Goal: Task Accomplishment & Management: Complete application form

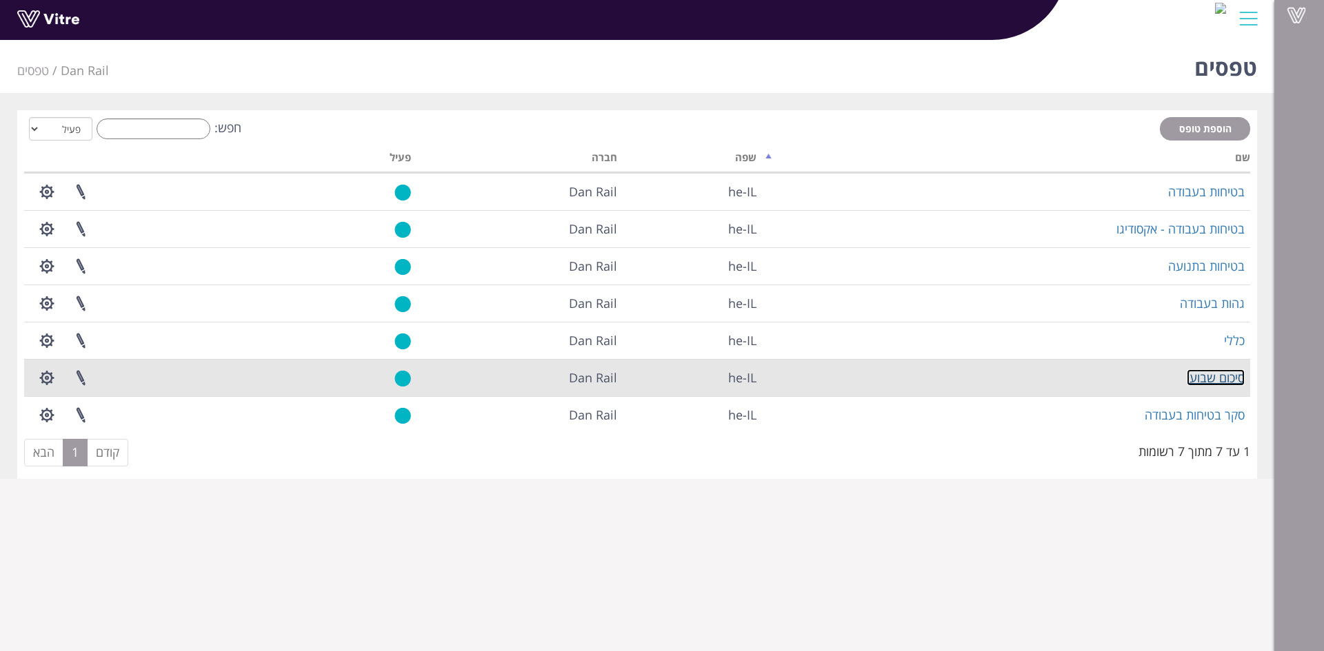
click at [1206, 376] on link "סיכום שבועי" at bounding box center [1215, 378] width 58 height 17
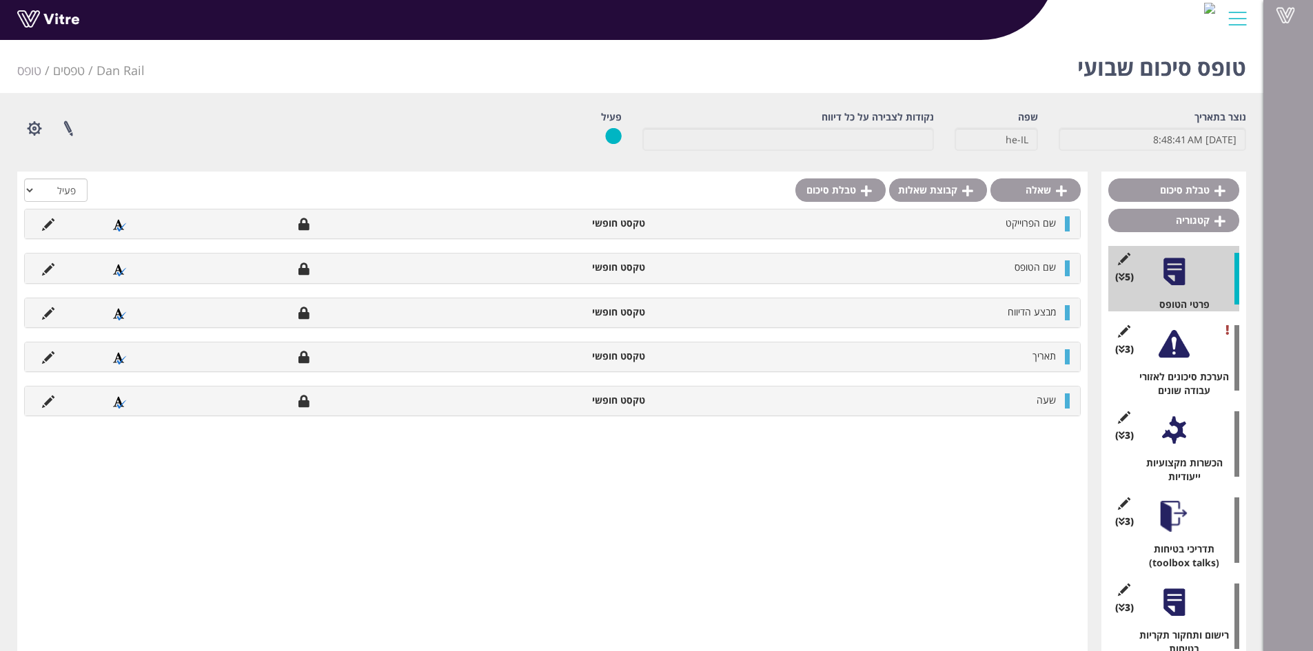
click at [1173, 350] on div at bounding box center [1174, 344] width 31 height 31
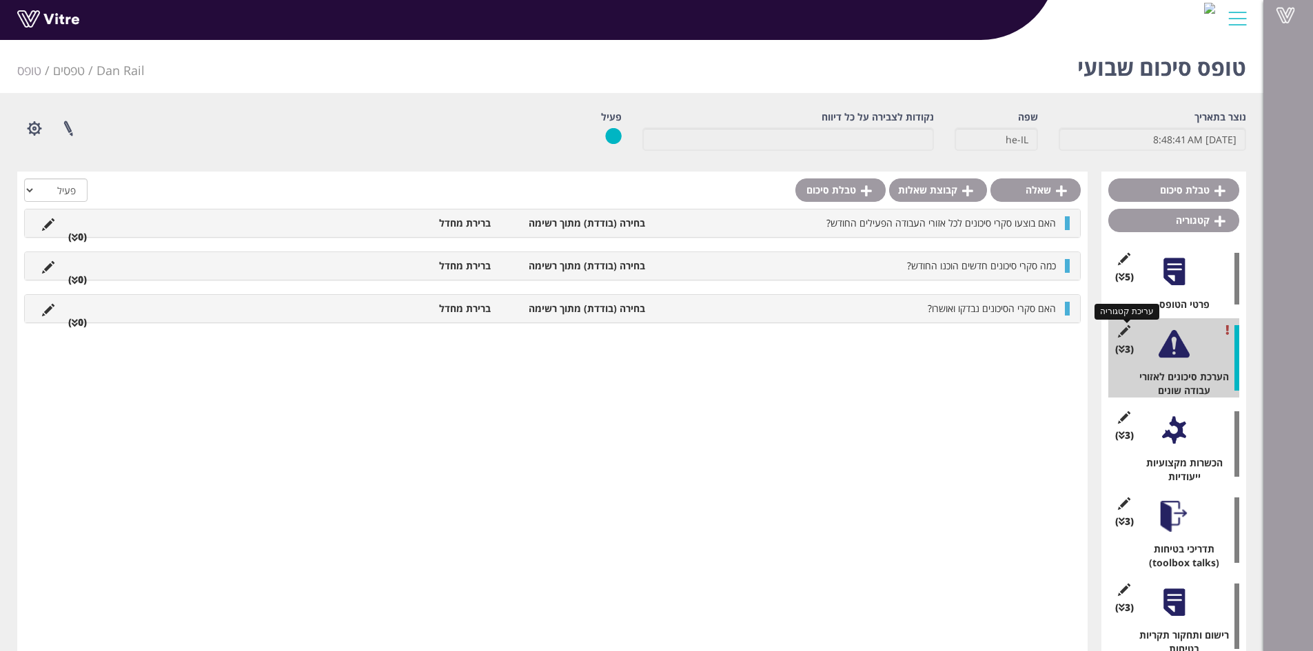
click at [1121, 336] on icon at bounding box center [1123, 331] width 17 height 12
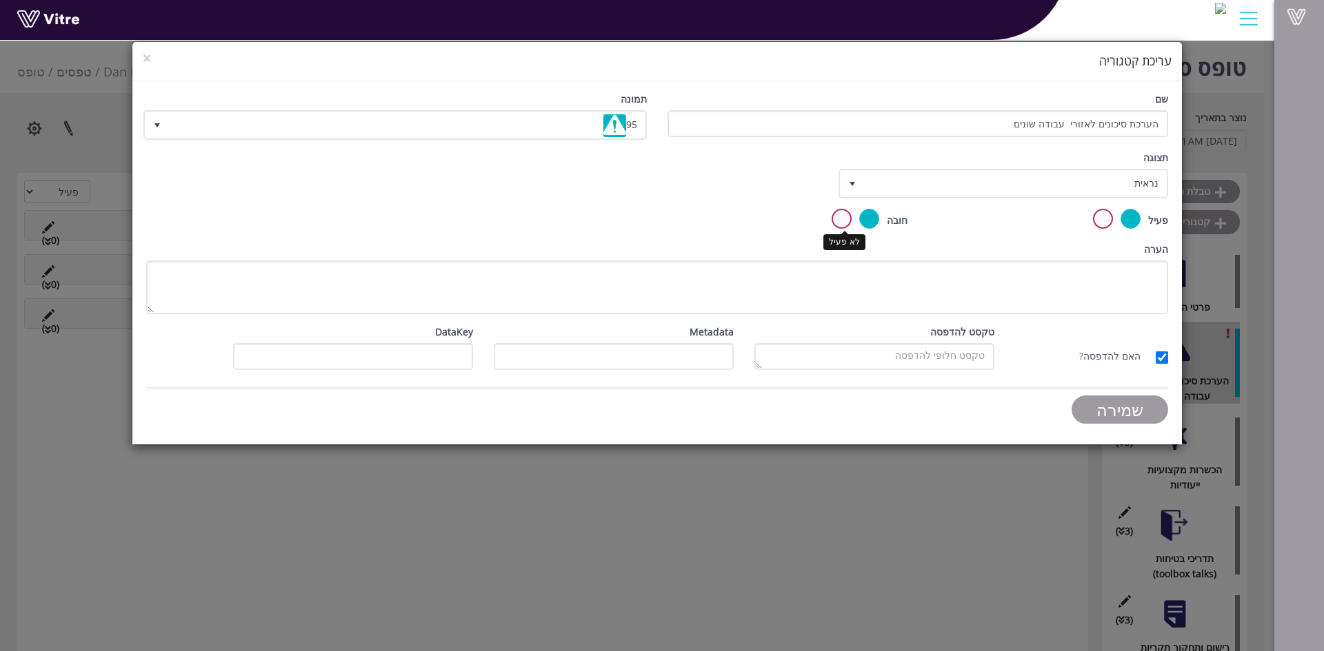
click at [840, 221] on label at bounding box center [841, 219] width 20 height 20
click at [0, 0] on input "radio" at bounding box center [0, 0] width 0 height 0
click at [1127, 416] on input "שמירה" at bounding box center [1119, 410] width 97 height 28
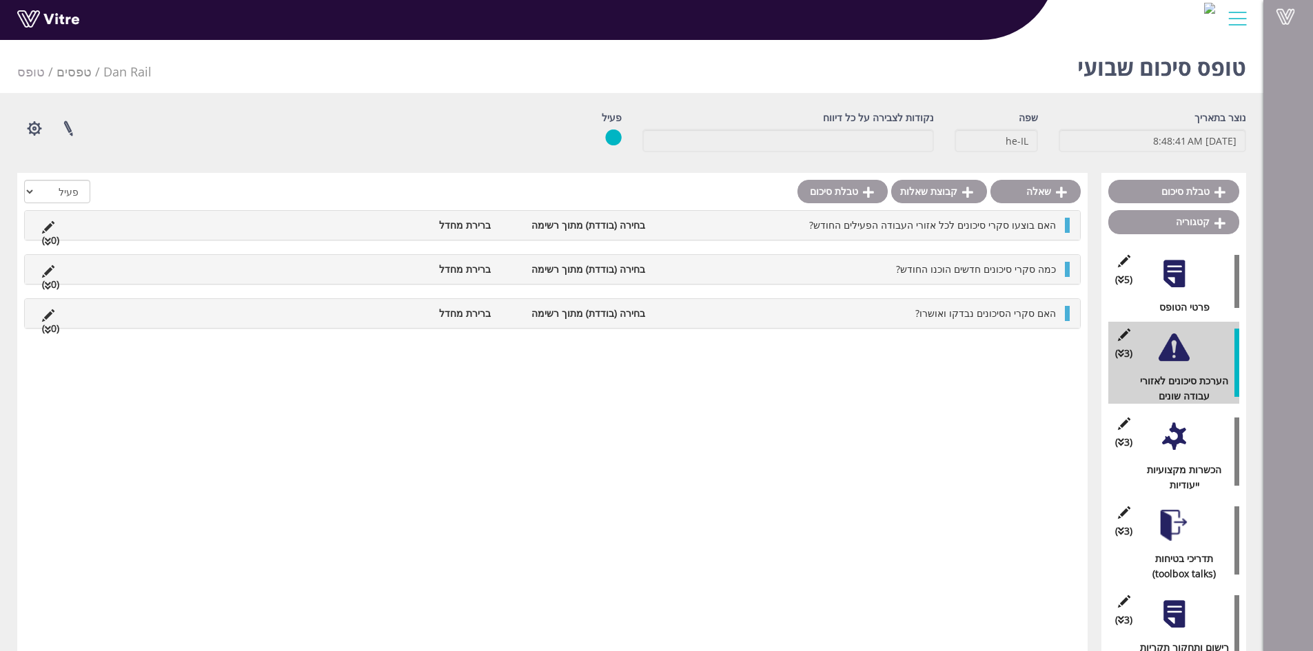
click at [723, 227] on li "האם בוצעו סקרי סיכונים לכל אזורי העבודה הפעילים החודש?" at bounding box center [857, 225] width 411 height 15
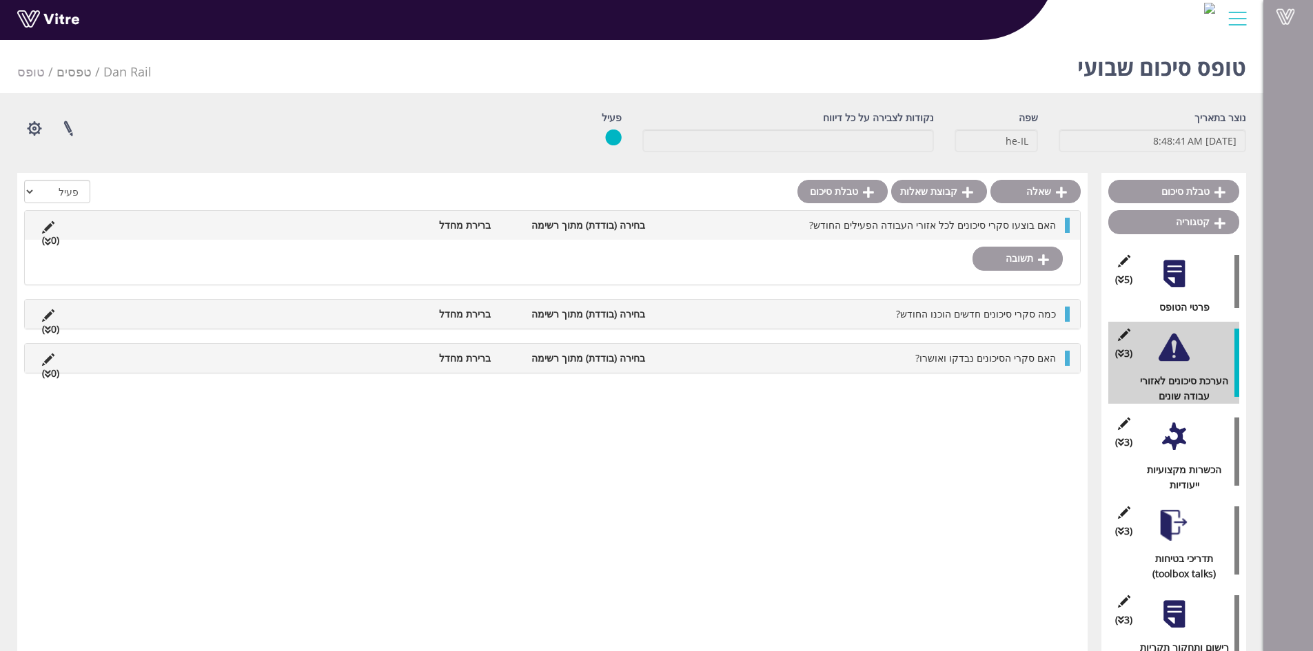
click at [723, 227] on li "האם בוצעו סקרי סיכונים לכל אזורי העבודה הפעילים החודש?" at bounding box center [857, 225] width 411 height 15
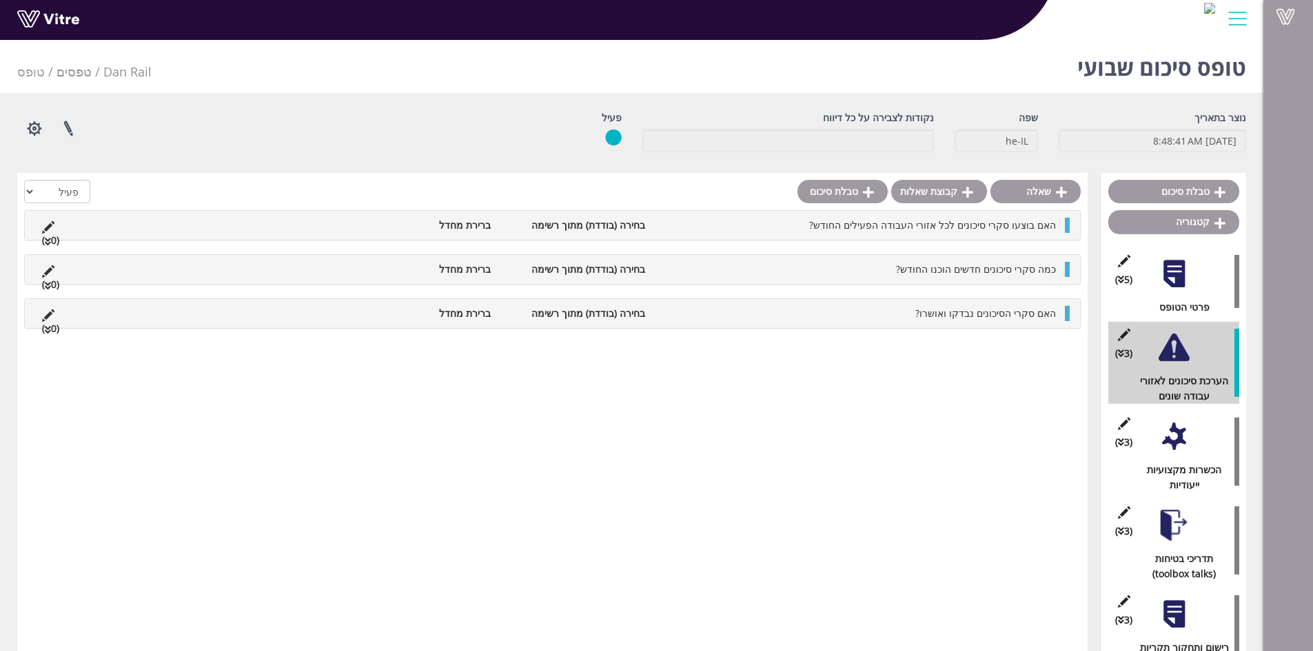
click at [1164, 442] on div at bounding box center [1174, 436] width 31 height 31
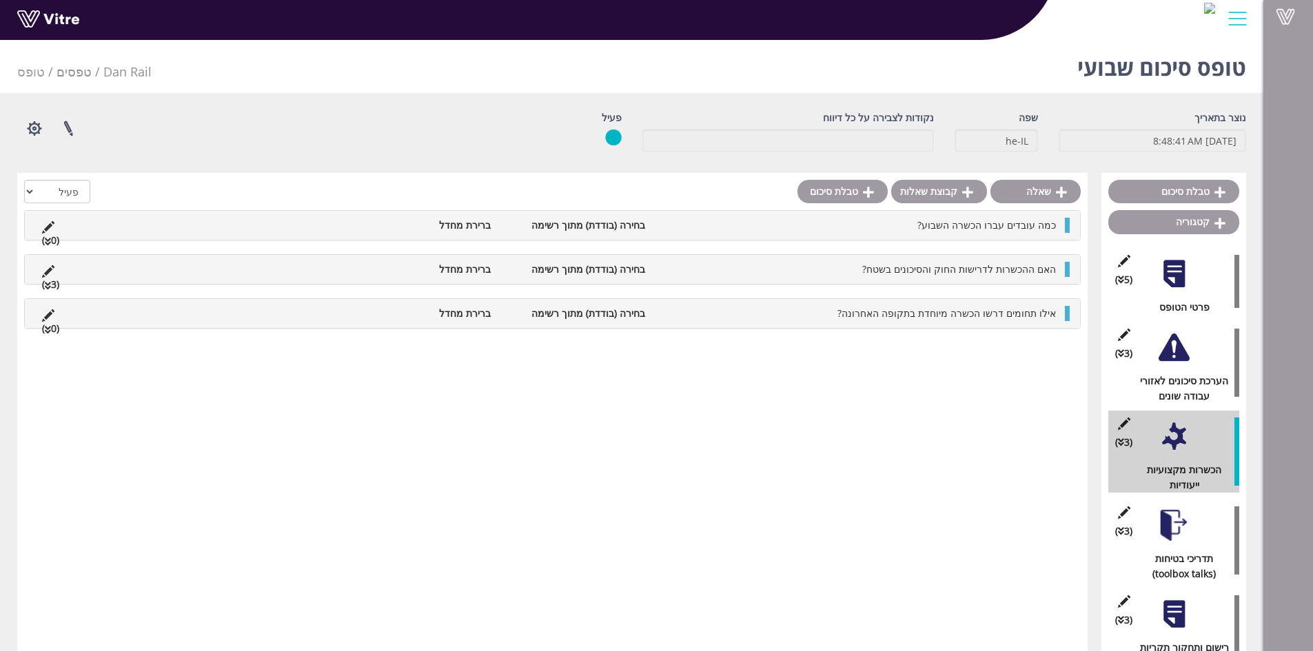
click at [1162, 354] on div at bounding box center [1174, 347] width 31 height 31
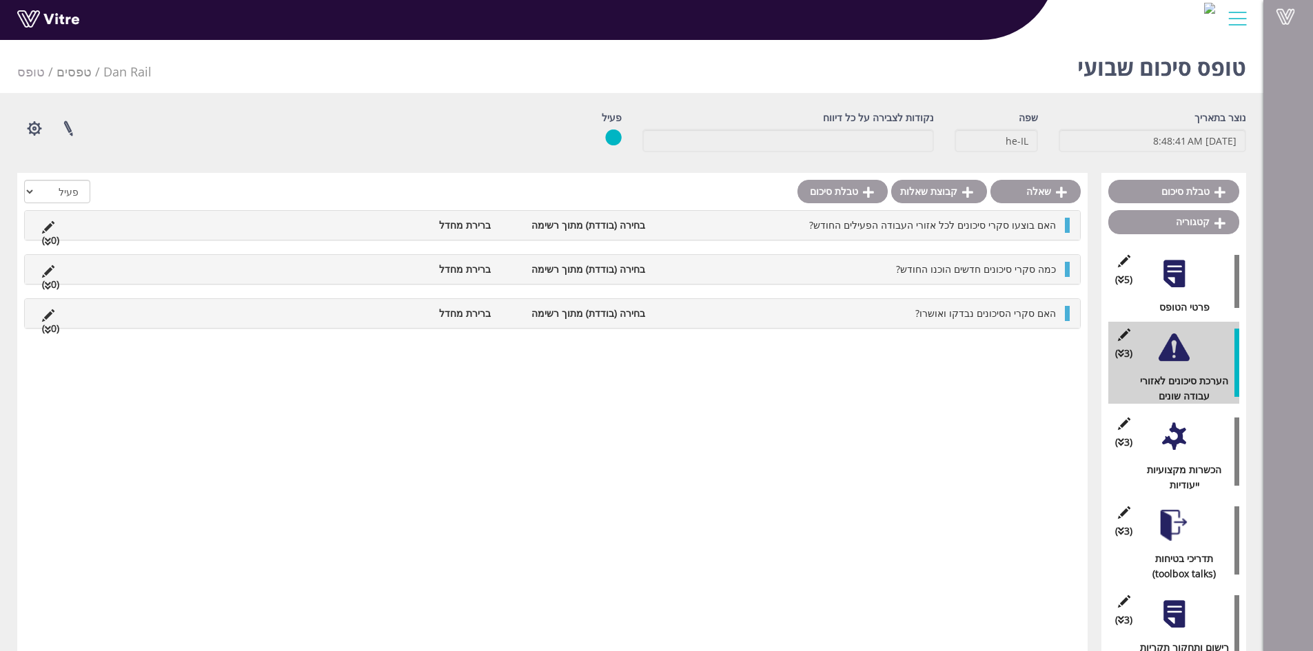
click at [678, 228] on li "האם בוצעו סקרי סיכונים לכל אזורי העבודה הפעילים החודש?" at bounding box center [857, 225] width 411 height 15
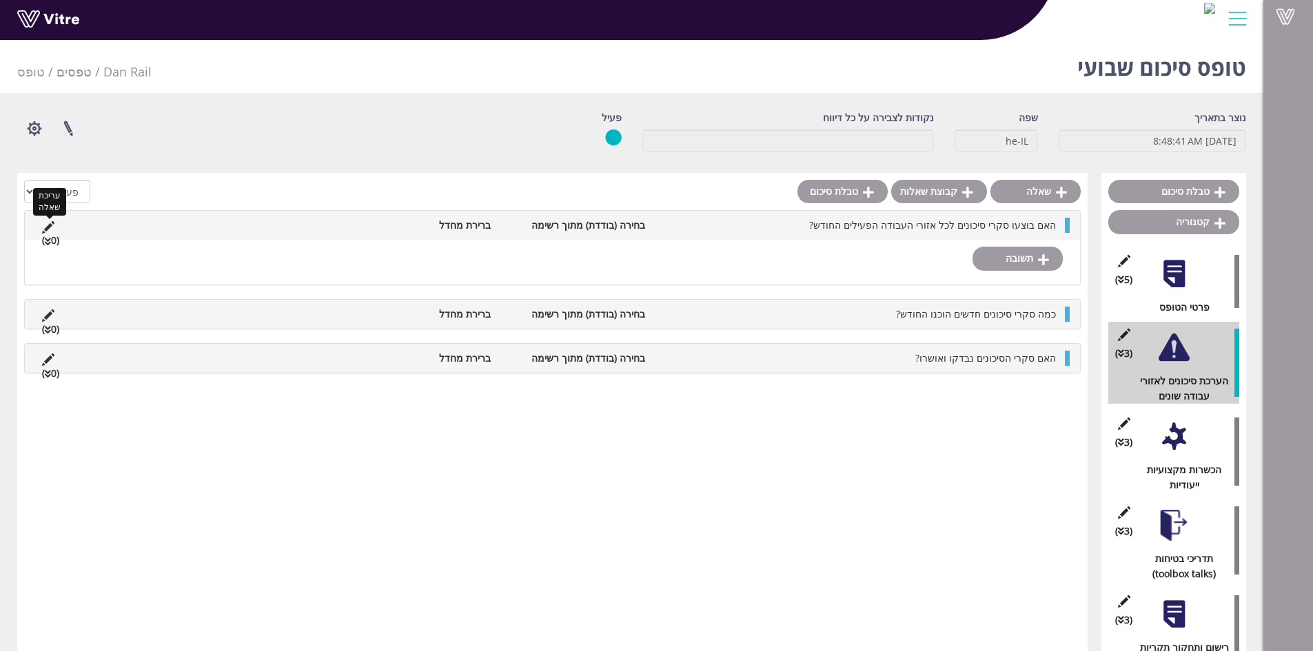
click at [49, 228] on icon at bounding box center [48, 227] width 12 height 12
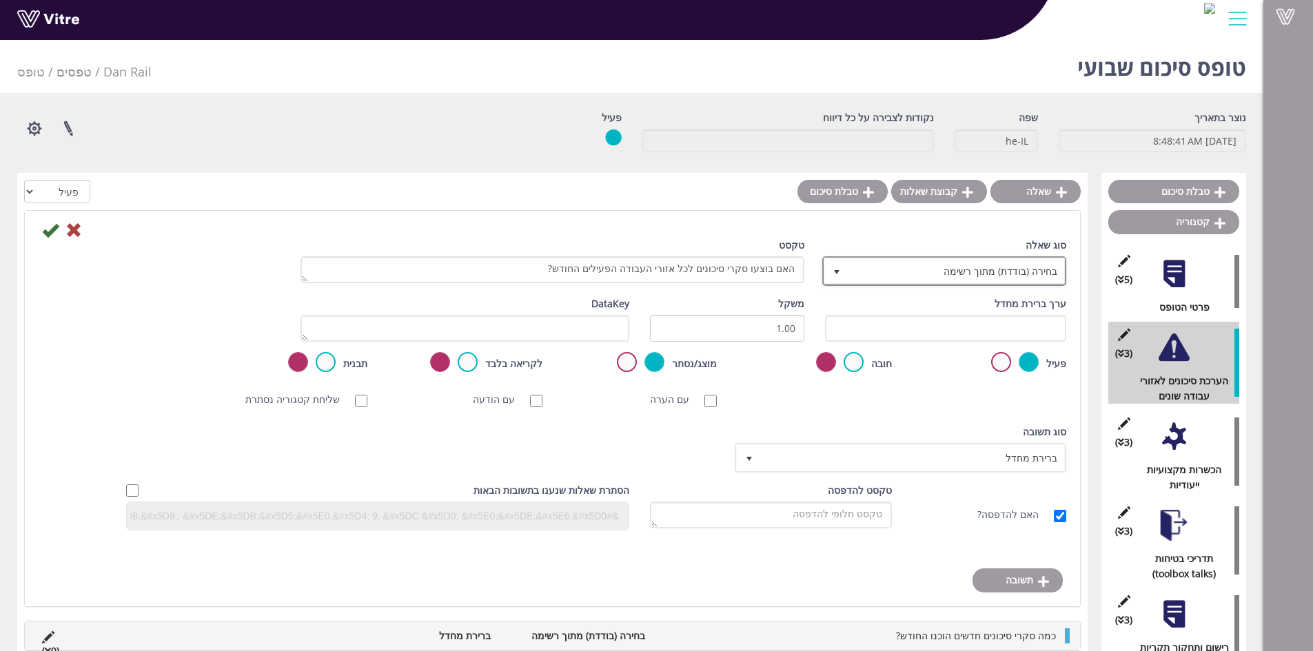
click at [920, 274] on span "בחירה (בודדת) מתוך רשימה" at bounding box center [957, 271] width 216 height 25
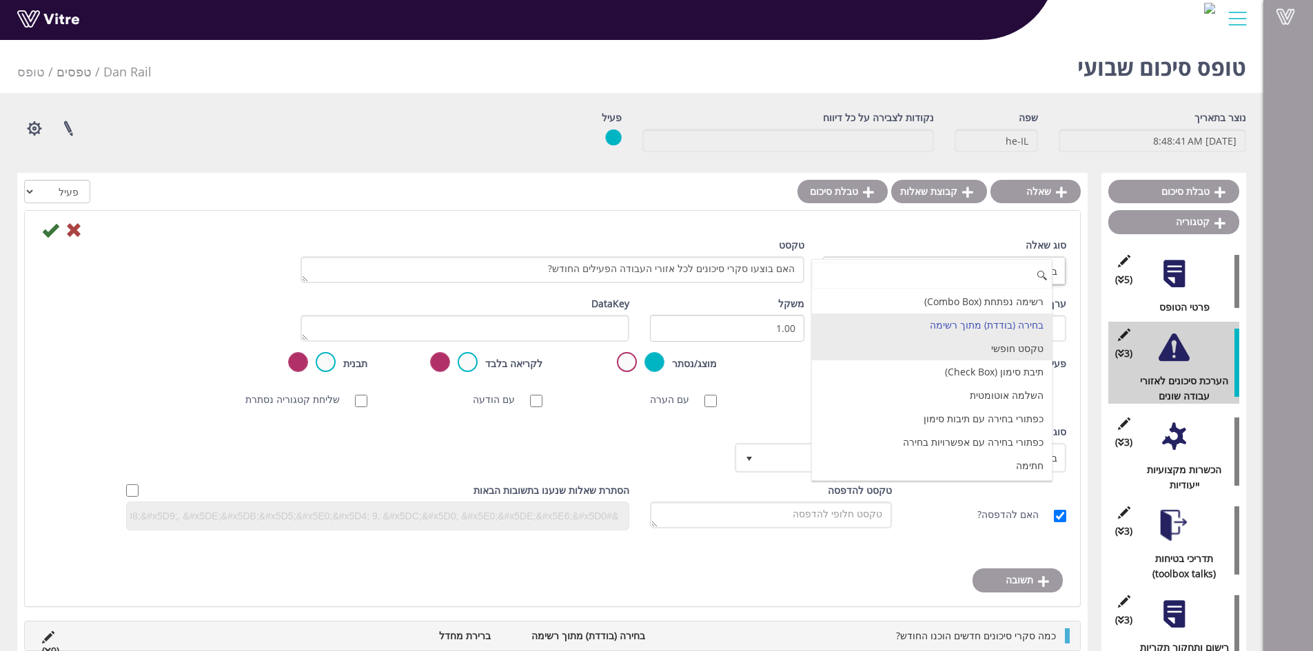
click at [1014, 352] on li "טקסט חופשי" at bounding box center [932, 348] width 240 height 23
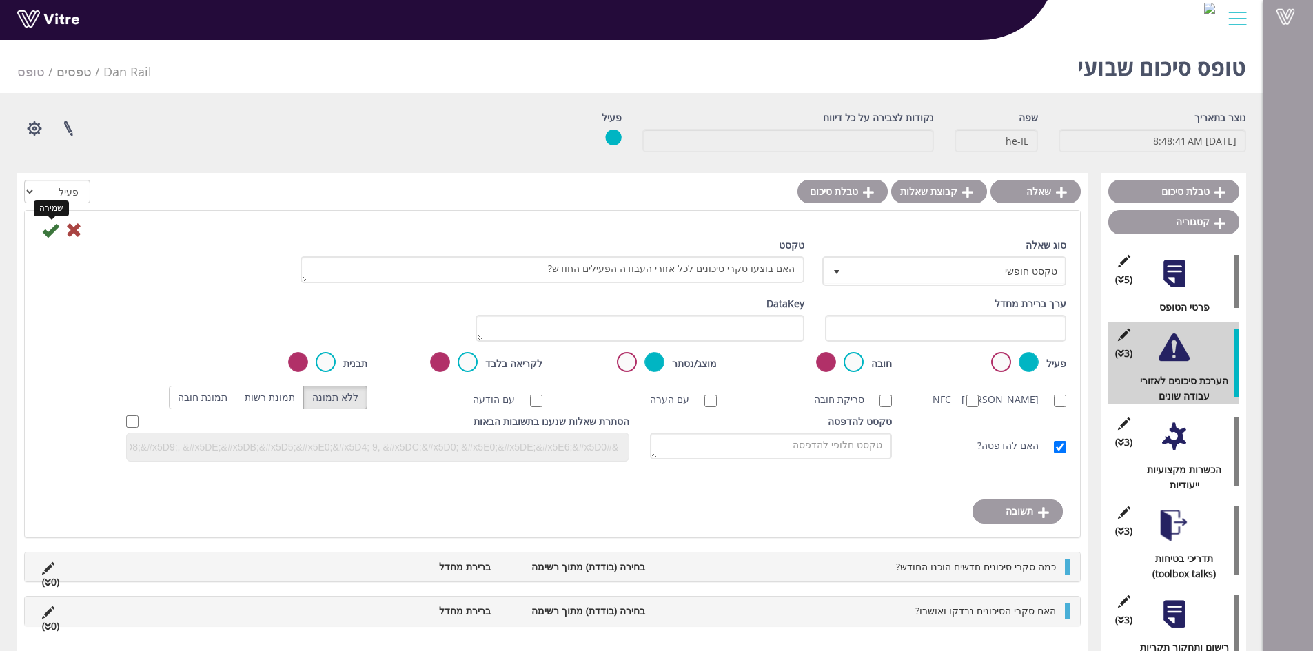
click at [50, 235] on icon at bounding box center [50, 230] width 17 height 17
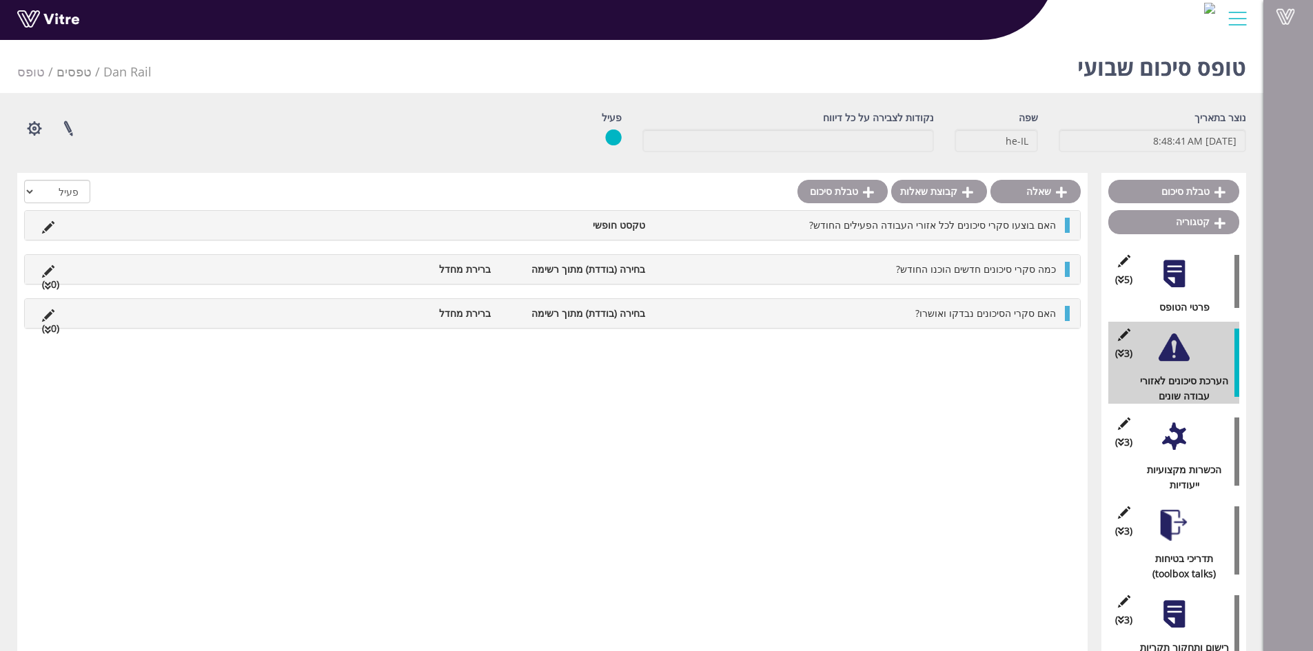
click at [1168, 527] on div at bounding box center [1174, 525] width 31 height 31
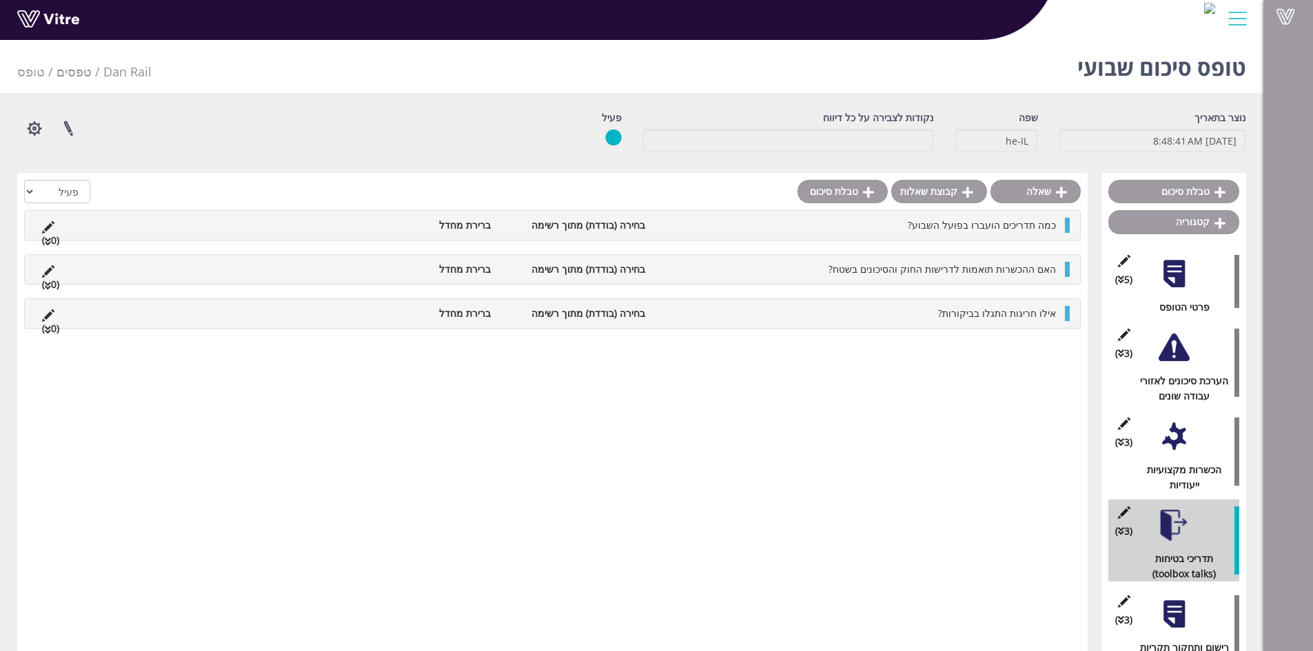
click at [724, 227] on li "כמה תדריכים הועברו בפועל השבוע?" at bounding box center [857, 225] width 411 height 15
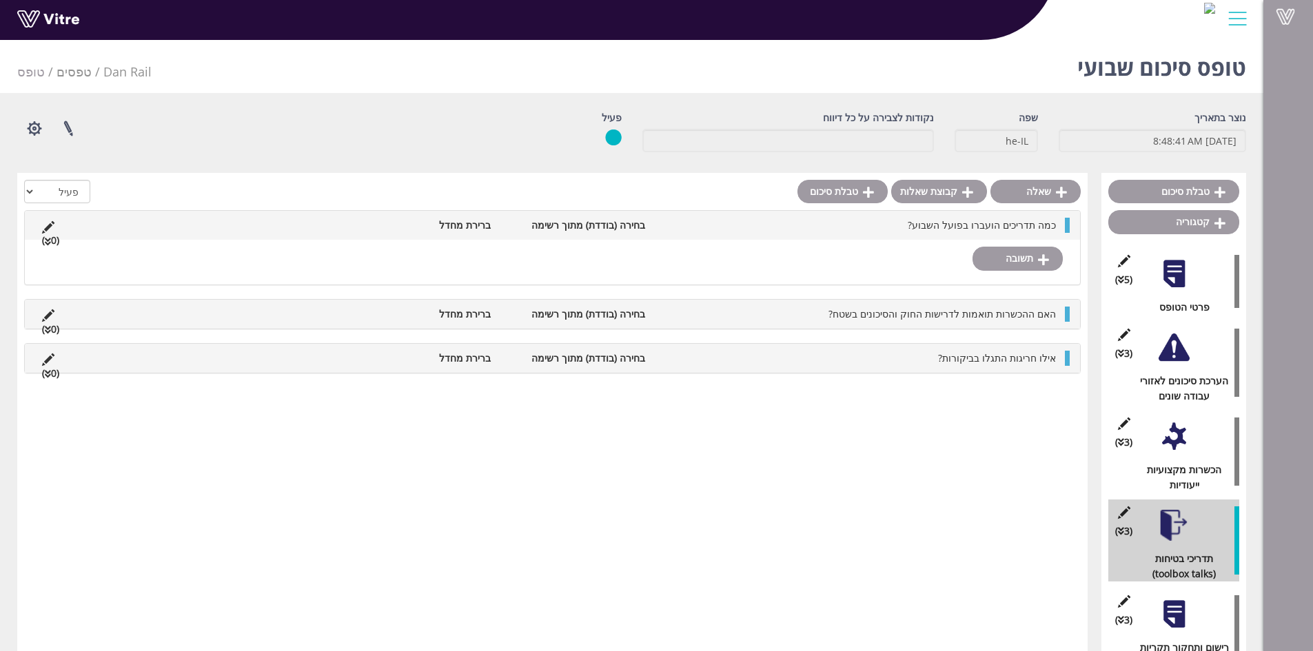
click at [733, 316] on li "האם ההכשרות תואמות לדרישות החוק והסיכונים בשטח?" at bounding box center [857, 314] width 411 height 15
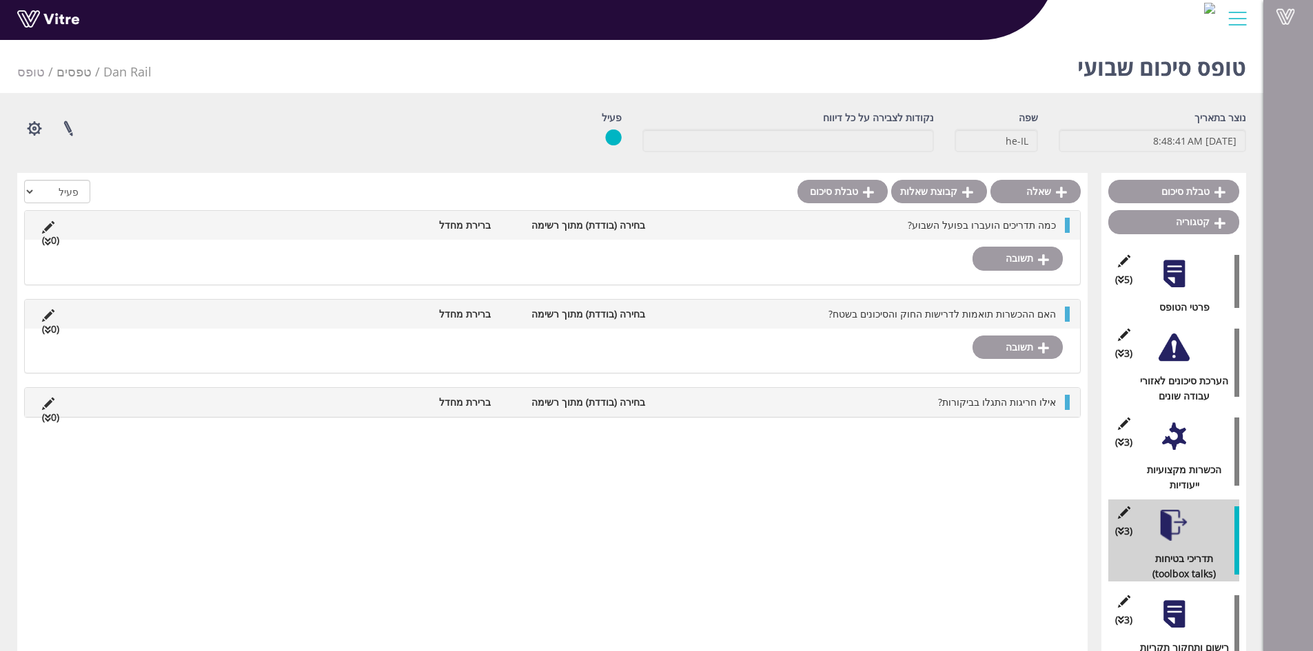
click at [754, 401] on li "אילו חריגות התגלו בביקורות?" at bounding box center [857, 402] width 411 height 15
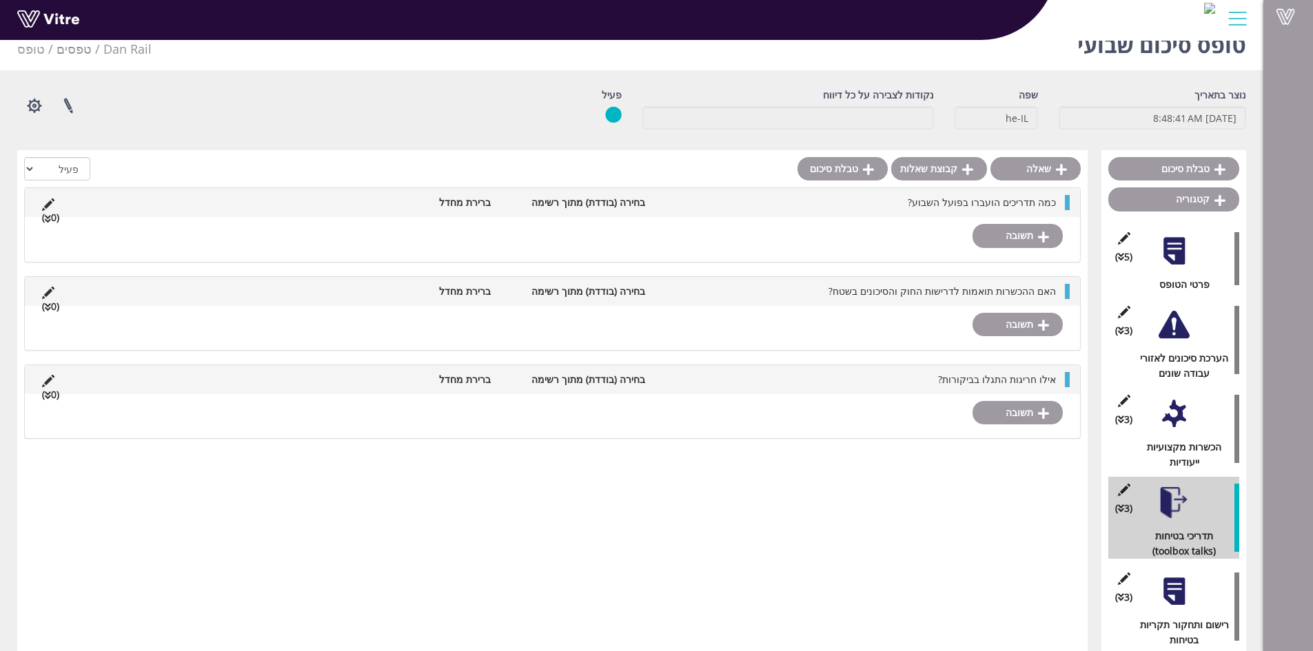
scroll to position [34, 0]
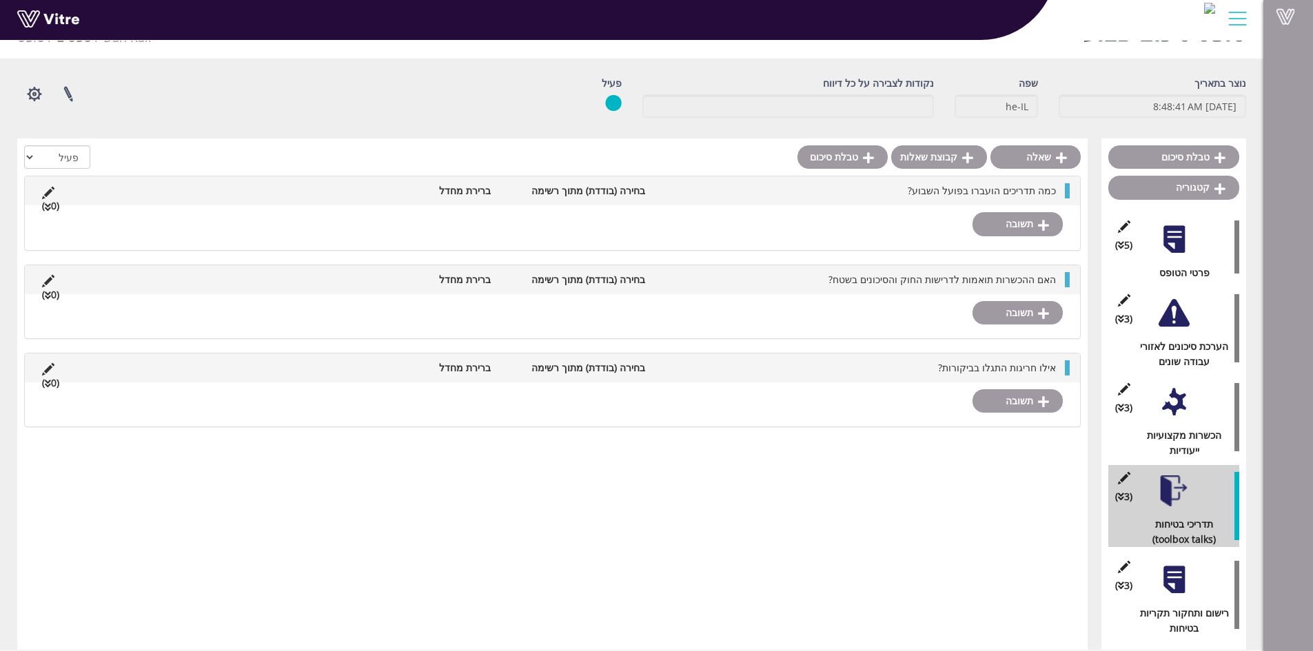
click at [1167, 578] on div at bounding box center [1174, 580] width 31 height 31
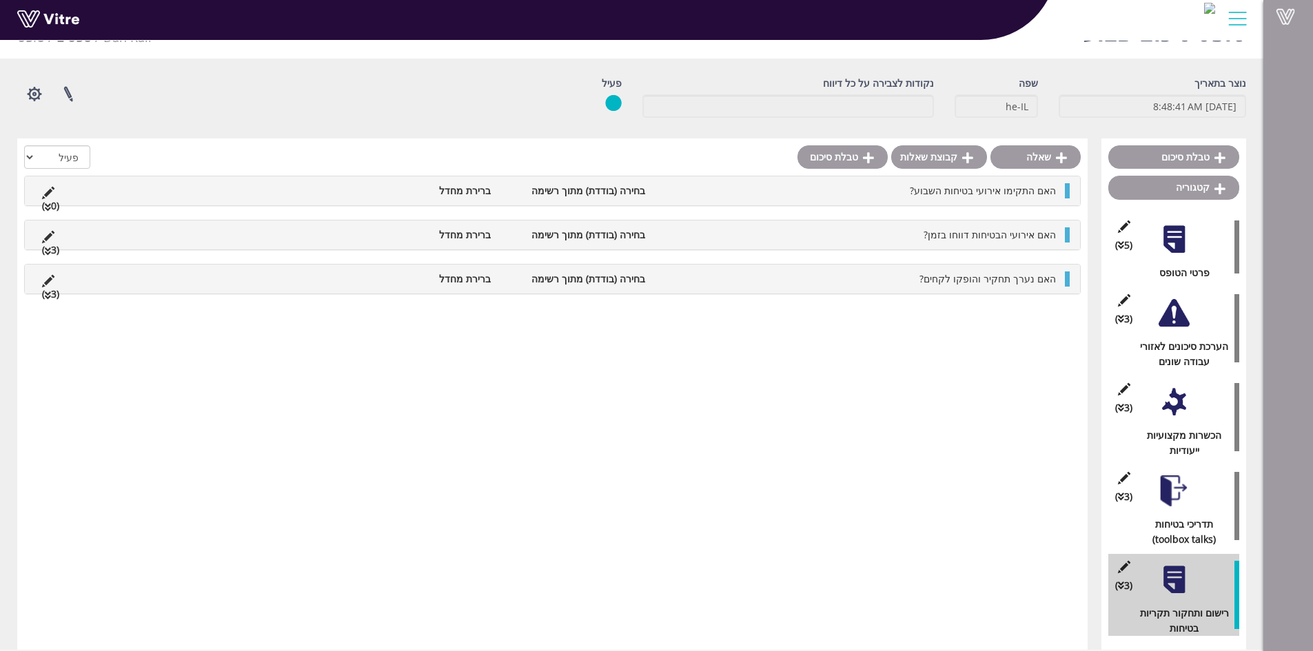
click at [767, 193] on li "האם התקימו אירועי בטיחות השבוע?" at bounding box center [857, 190] width 411 height 15
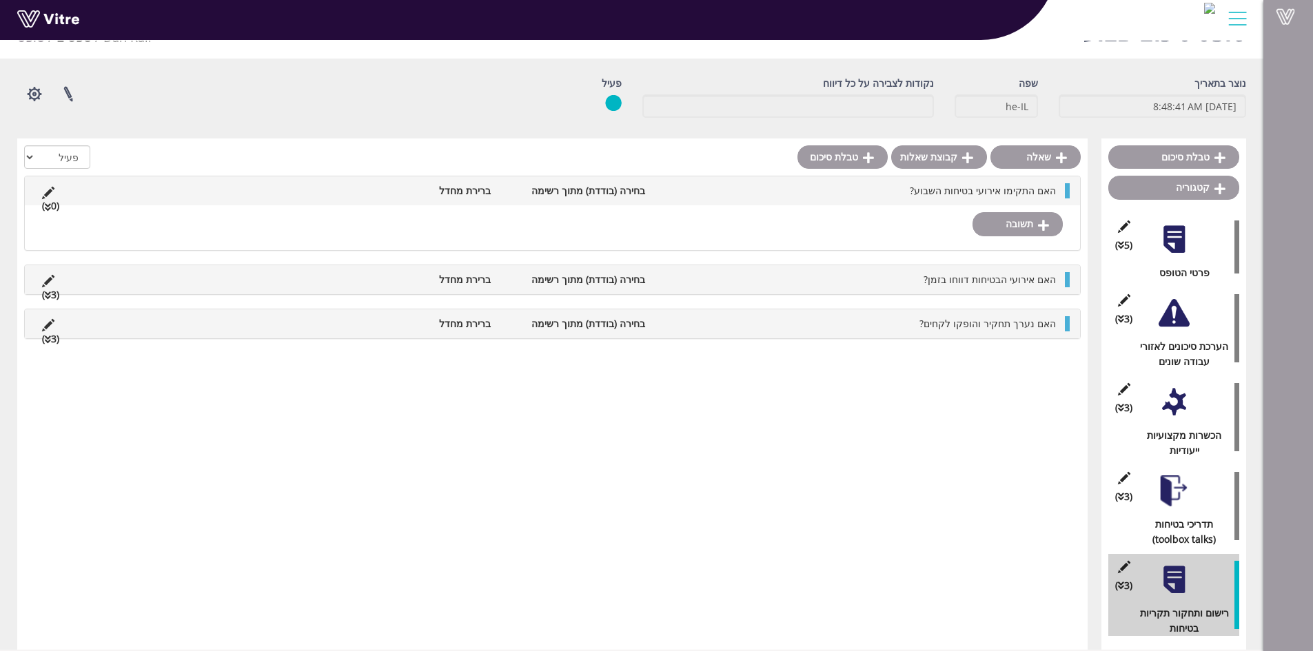
click at [771, 281] on li "האם אירועי הבטיחות דווחו בזמן?" at bounding box center [857, 279] width 411 height 15
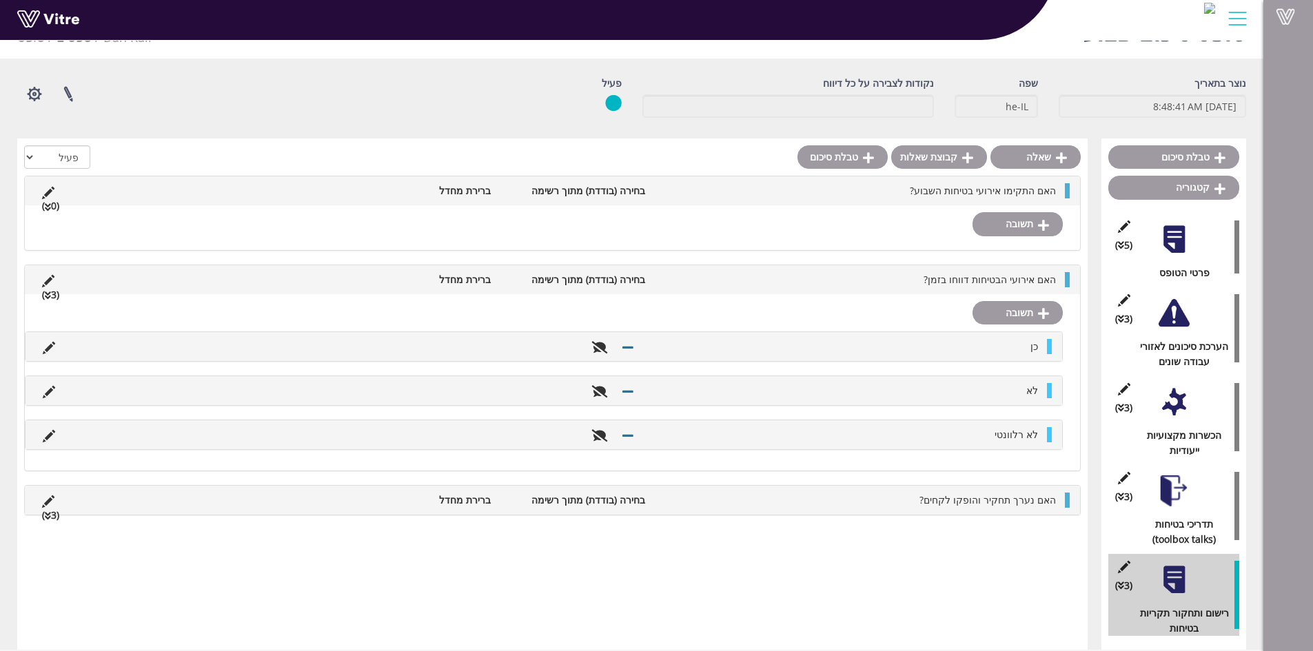
click at [1171, 321] on div at bounding box center [1174, 313] width 31 height 31
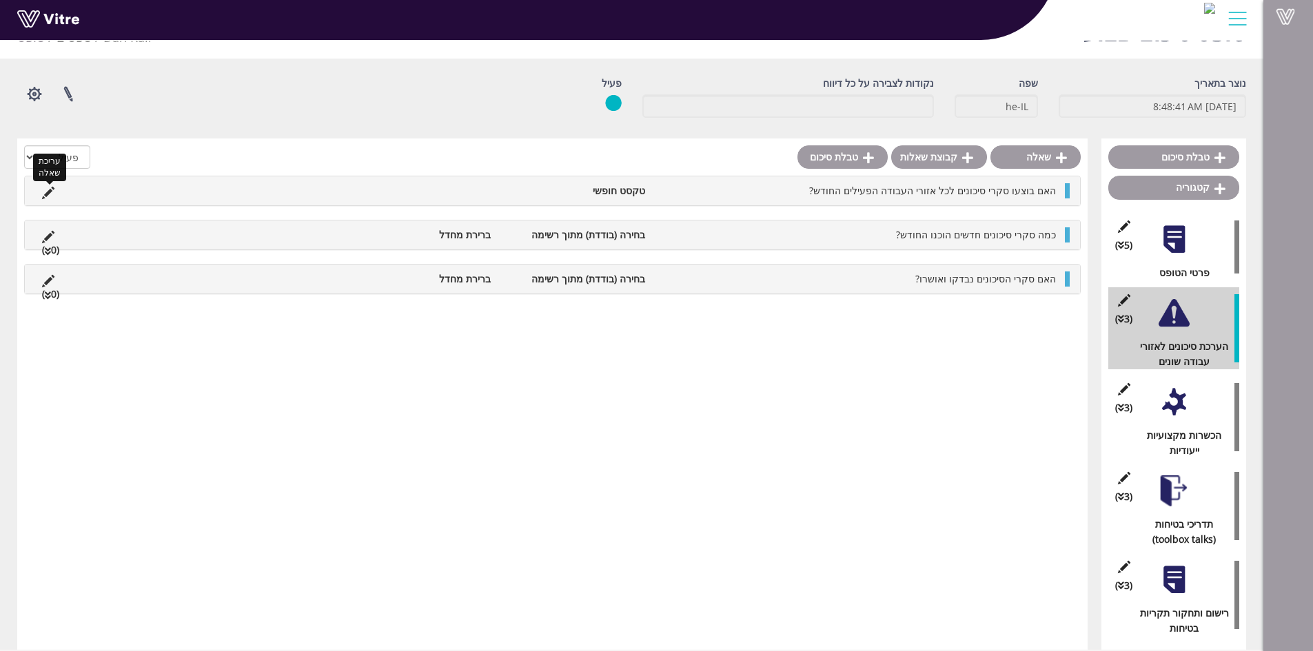
click at [44, 194] on icon at bounding box center [48, 193] width 12 height 12
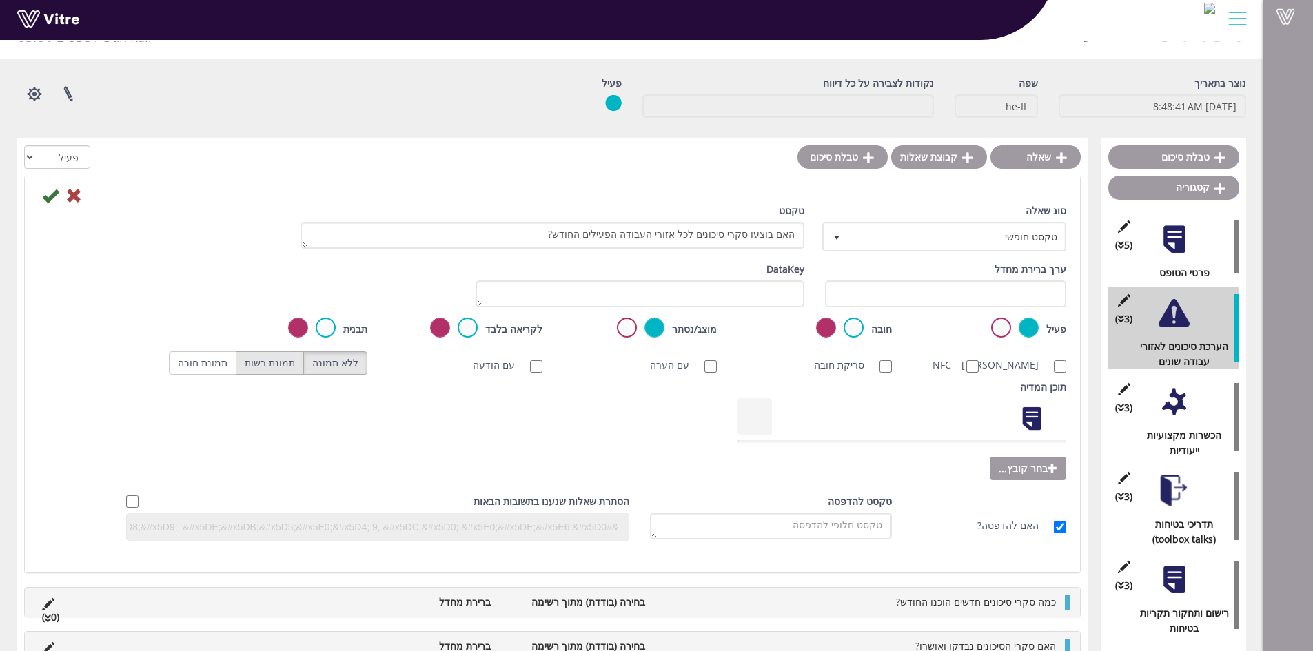
click at [288, 367] on label "תמונת רשות" at bounding box center [270, 363] width 68 height 23
radio input "true"
click at [45, 199] on icon at bounding box center [50, 196] width 17 height 17
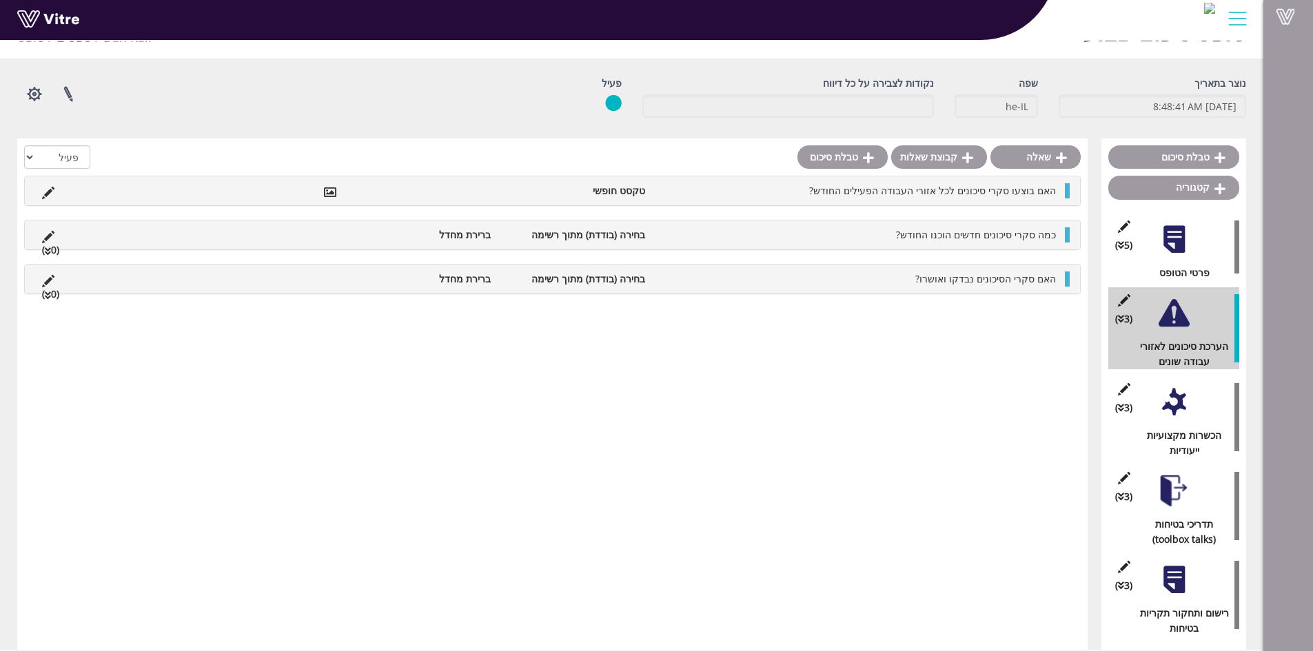
click at [312, 237] on li at bounding box center [304, 235] width 26 height 15
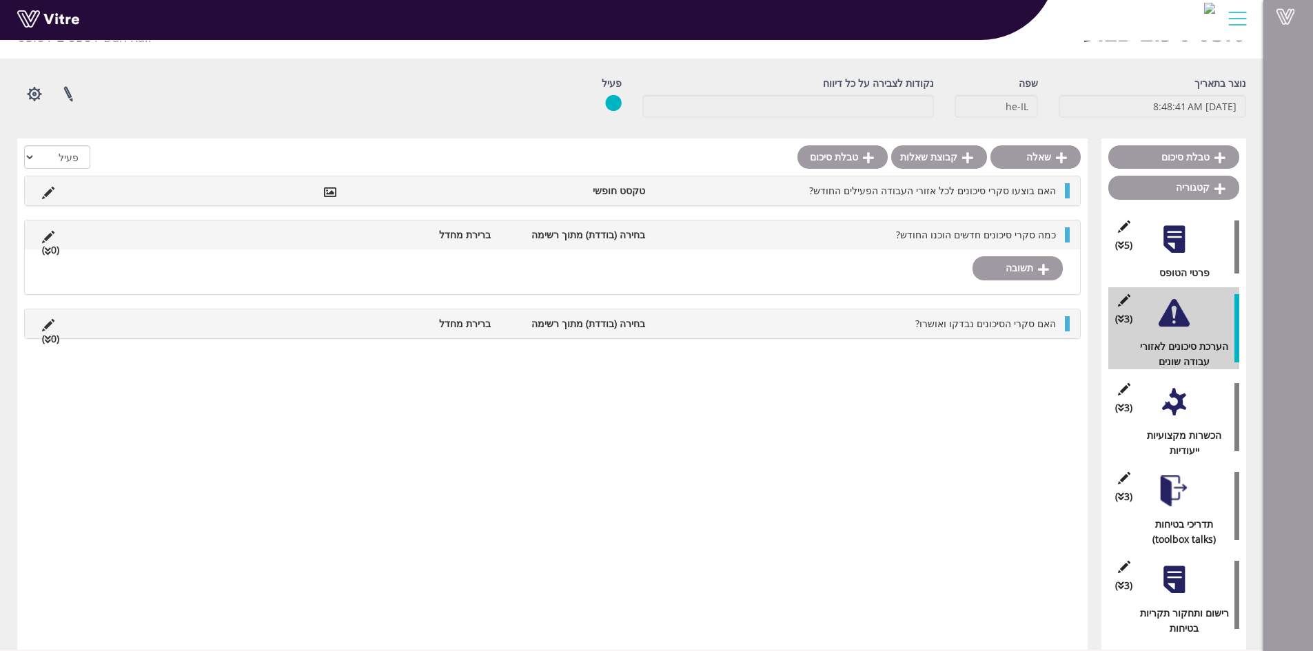
click at [1178, 592] on div at bounding box center [1174, 580] width 31 height 31
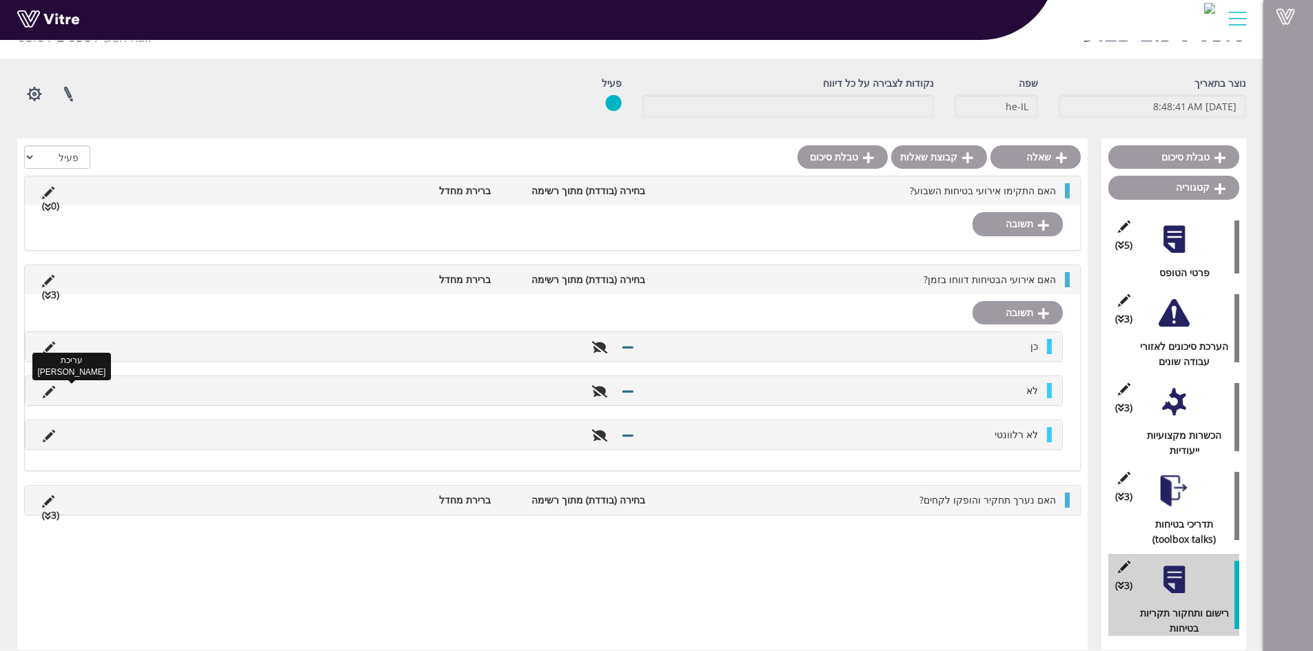
click at [52, 390] on icon at bounding box center [49, 392] width 12 height 12
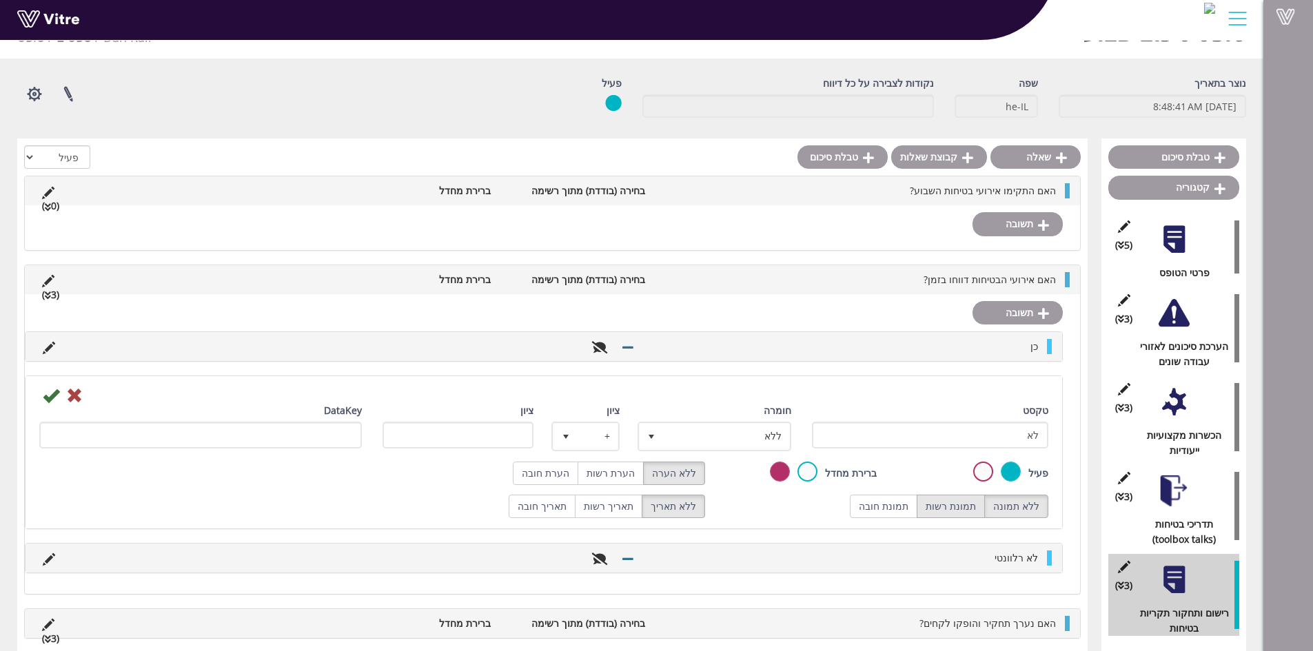
click at [956, 503] on label "תמונת רשות" at bounding box center [951, 506] width 68 height 23
radio input "true"
click at [605, 476] on label "הערת רשות" at bounding box center [611, 473] width 66 height 23
radio input "true"
click at [686, 445] on span "ללא" at bounding box center [727, 436] width 126 height 25
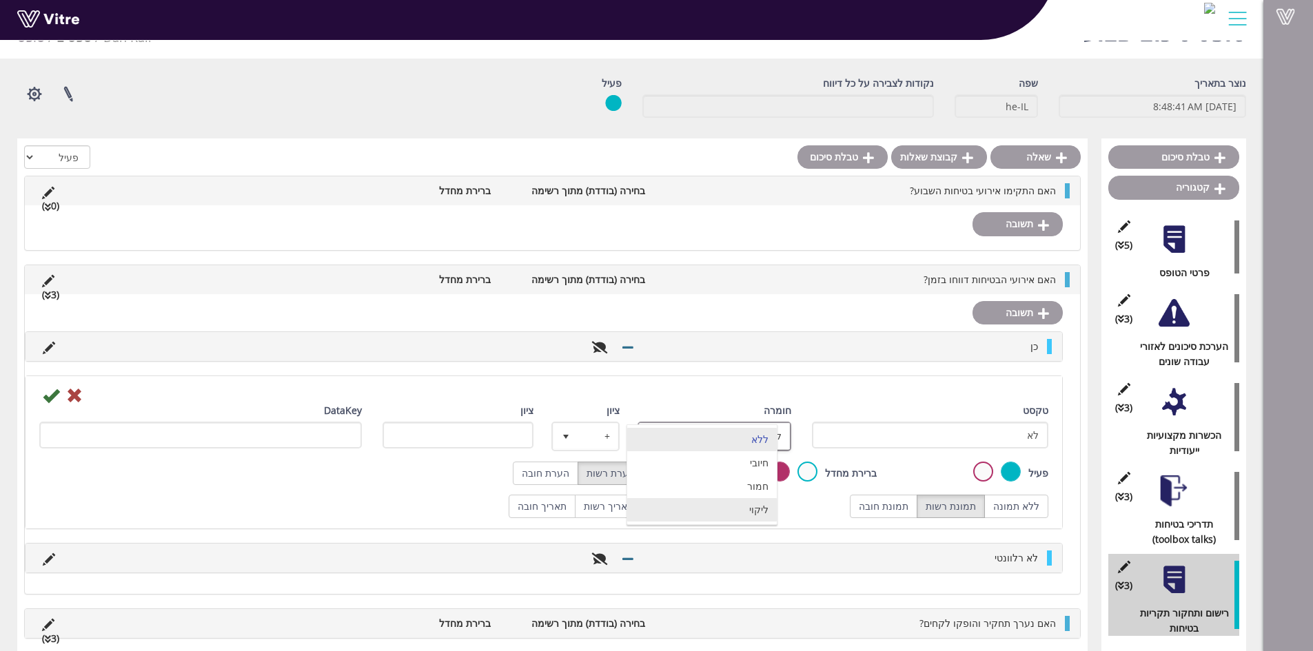
click at [734, 509] on li "ליקוי" at bounding box center [702, 509] width 150 height 23
type input "1"
click at [48, 401] on icon at bounding box center [51, 395] width 17 height 17
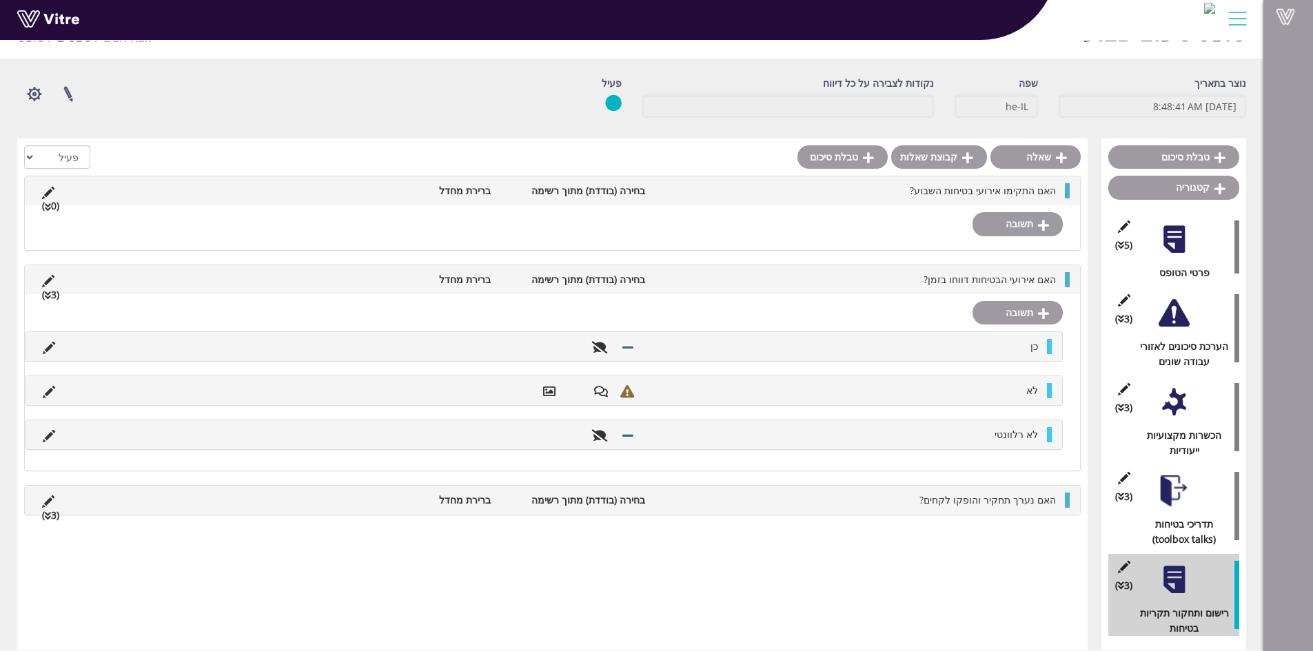
click at [816, 279] on li "האם אירועי הבטיחות דווחו בזמן?" at bounding box center [857, 279] width 411 height 15
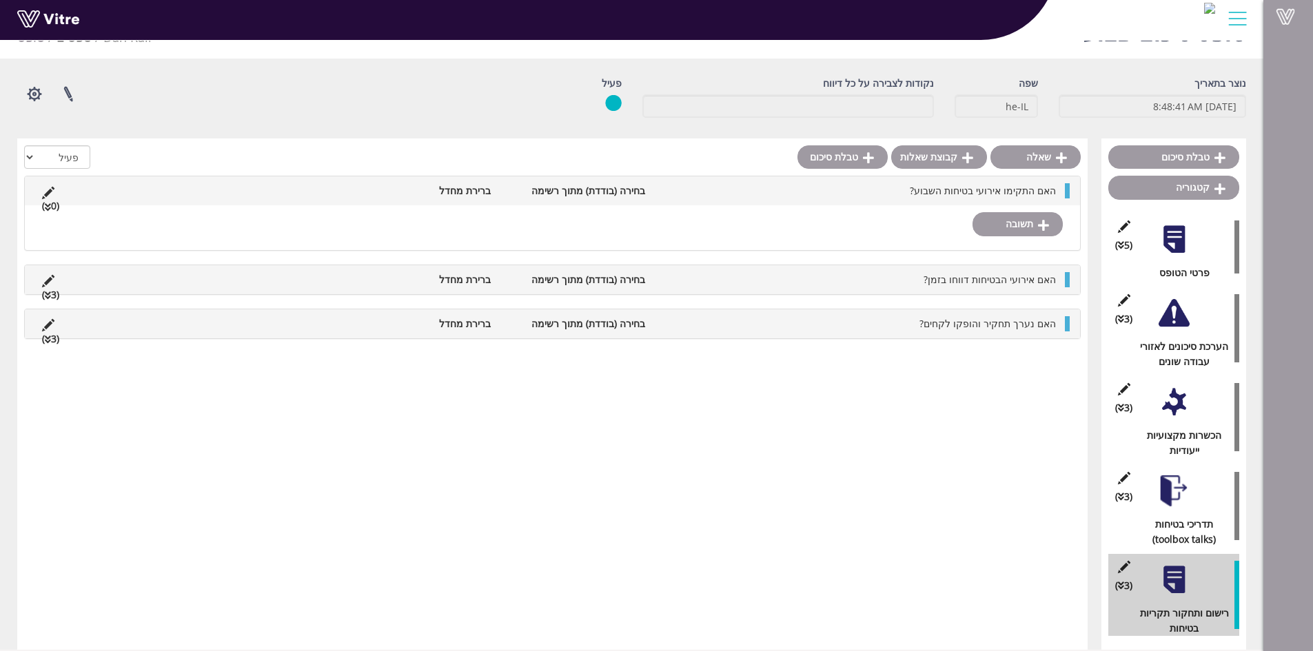
drag, startPoint x: 19, startPoint y: 1, endPoint x: 389, endPoint y: 118, distance: 387.7
click at [389, 118] on div "נוצר בתאריך 9/15/2025 8:48:41 AM שפה he-IL נקודות לצבירה על כל דיווח פעיל פרויי…" at bounding box center [632, 102] width 1250 height 52
click at [1285, 19] on span at bounding box center [1286, 16] width 34 height 17
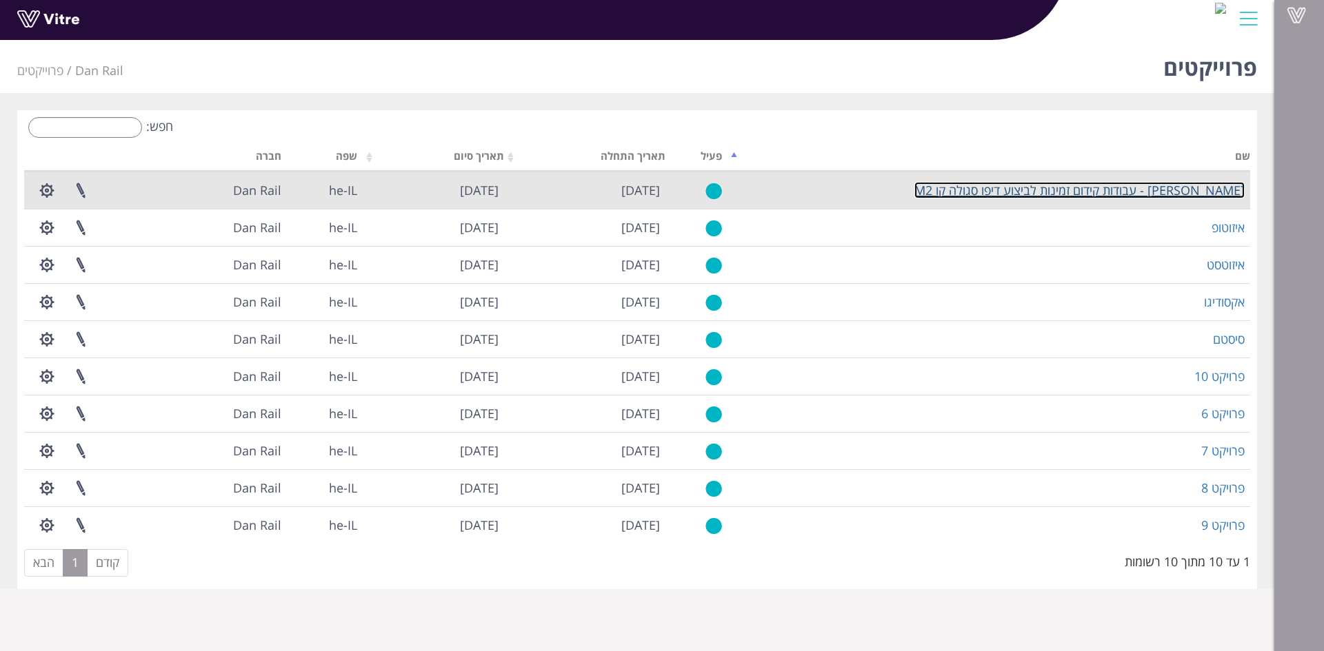
click at [1158, 189] on link "אולניק - עבודות קידום זמינות לביצוע דיפו סגולה קו M2" at bounding box center [1079, 190] width 330 height 17
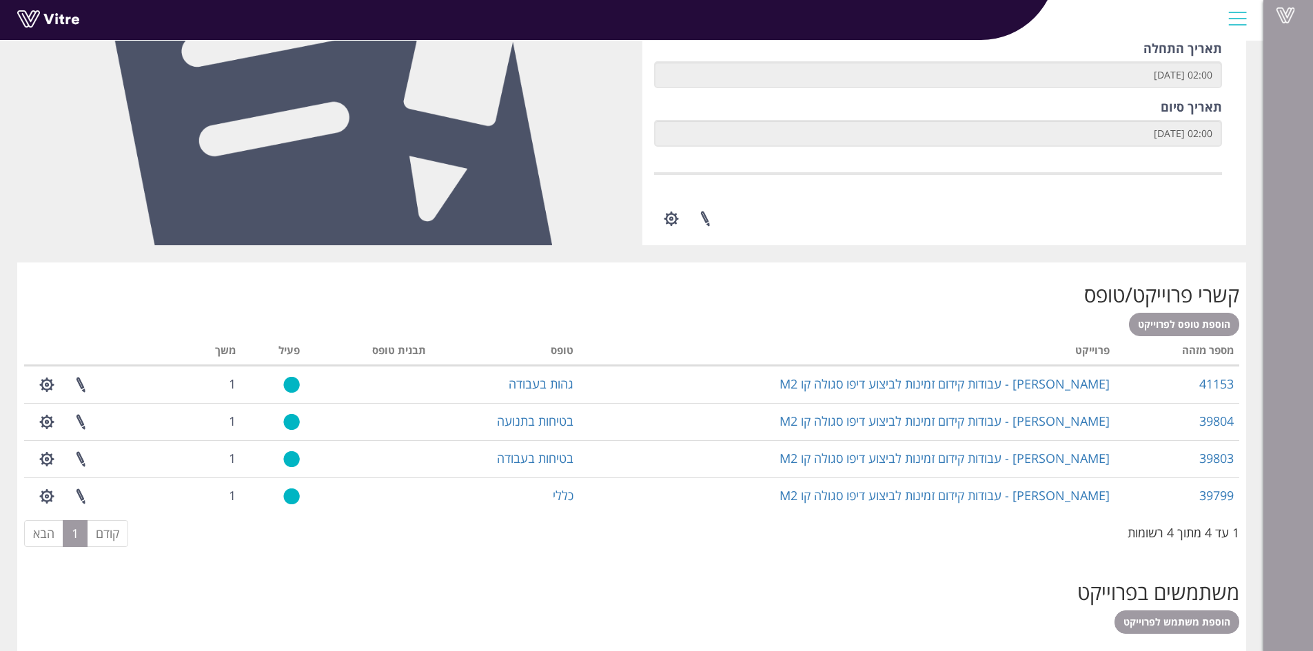
scroll to position [347, 0]
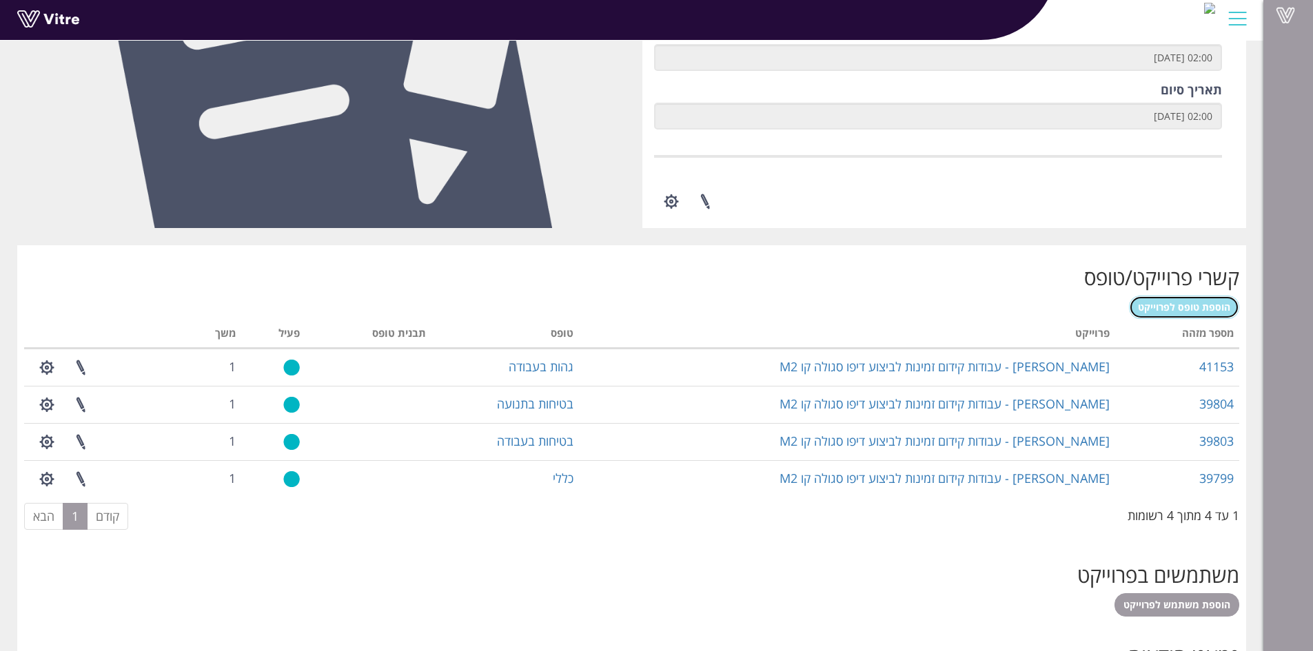
click at [1191, 307] on span "הוספת טופס לפרוייקט" at bounding box center [1184, 307] width 92 height 13
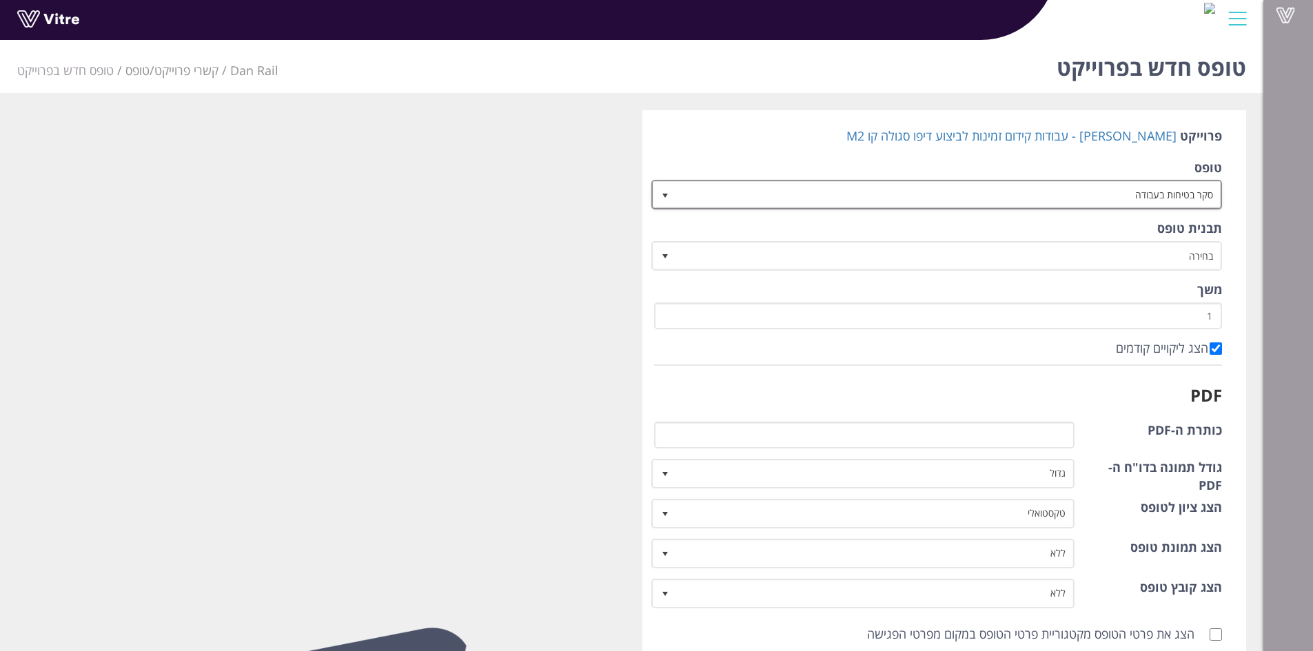
click at [1075, 205] on span "סקר בטיחות בעבודה" at bounding box center [950, 194] width 544 height 25
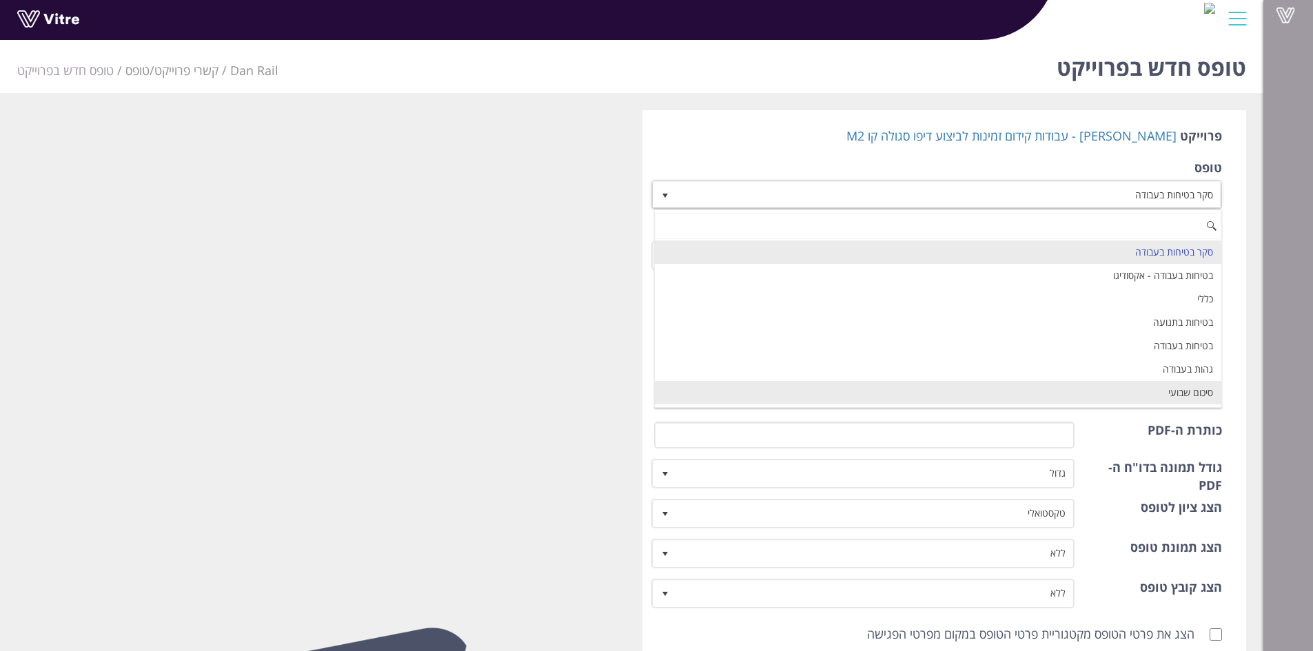
click at [1171, 394] on li "סיכום שבועי" at bounding box center [938, 392] width 567 height 23
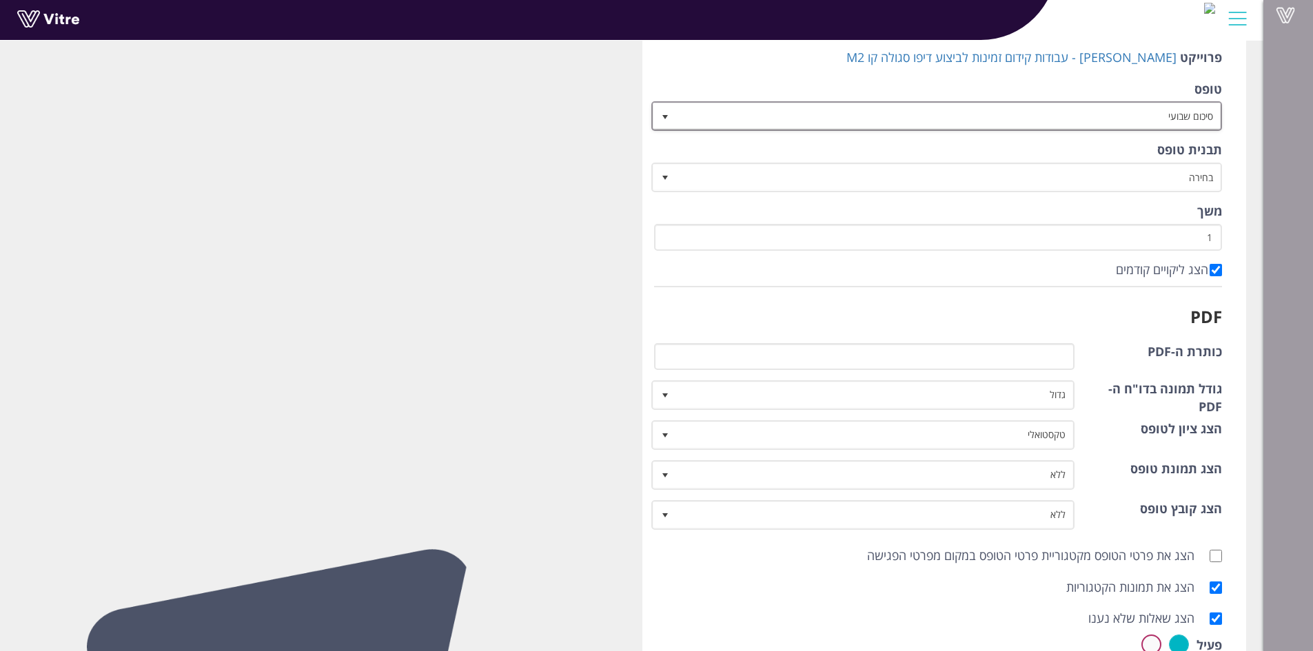
scroll to position [138, 0]
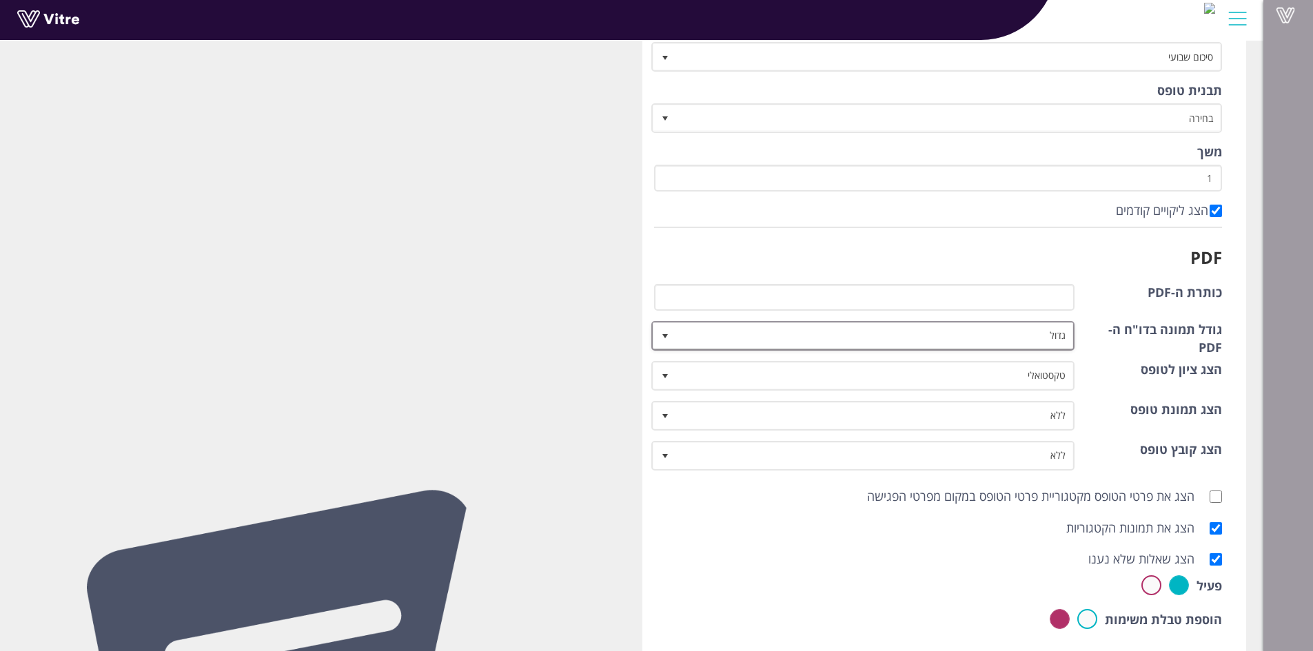
click at [1000, 336] on span "גדול" at bounding box center [876, 335] width 396 height 25
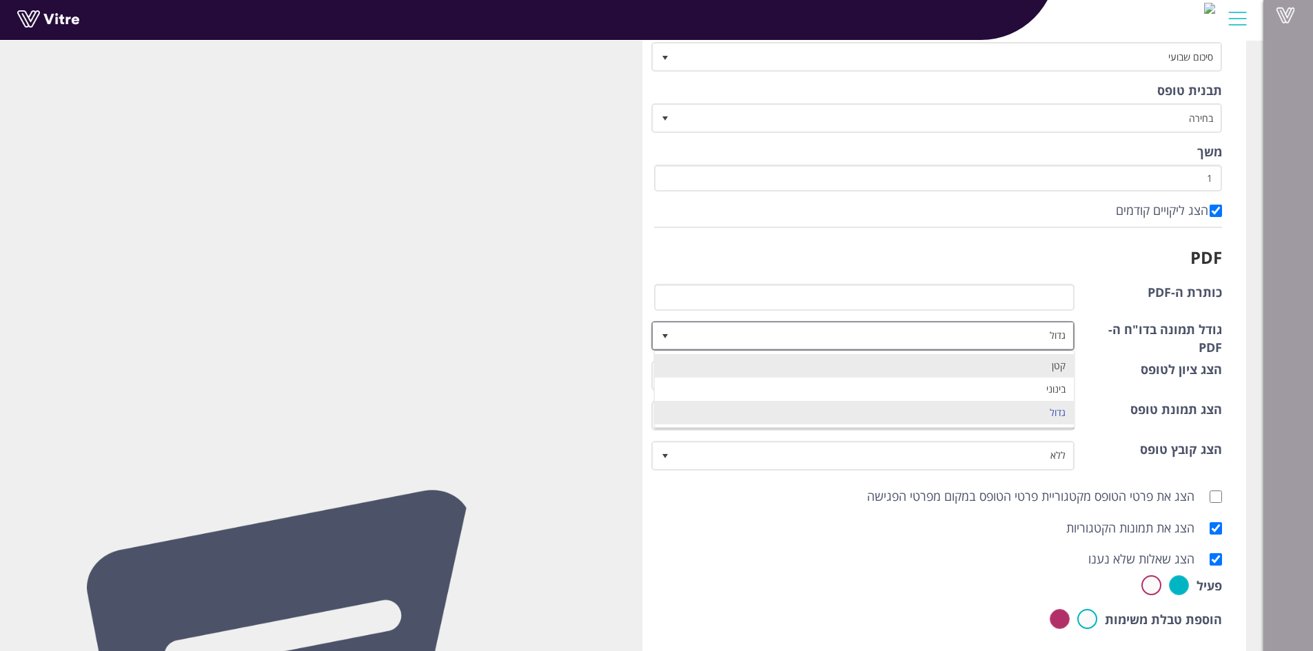
click at [1025, 360] on li "קטן" at bounding box center [865, 365] width 420 height 23
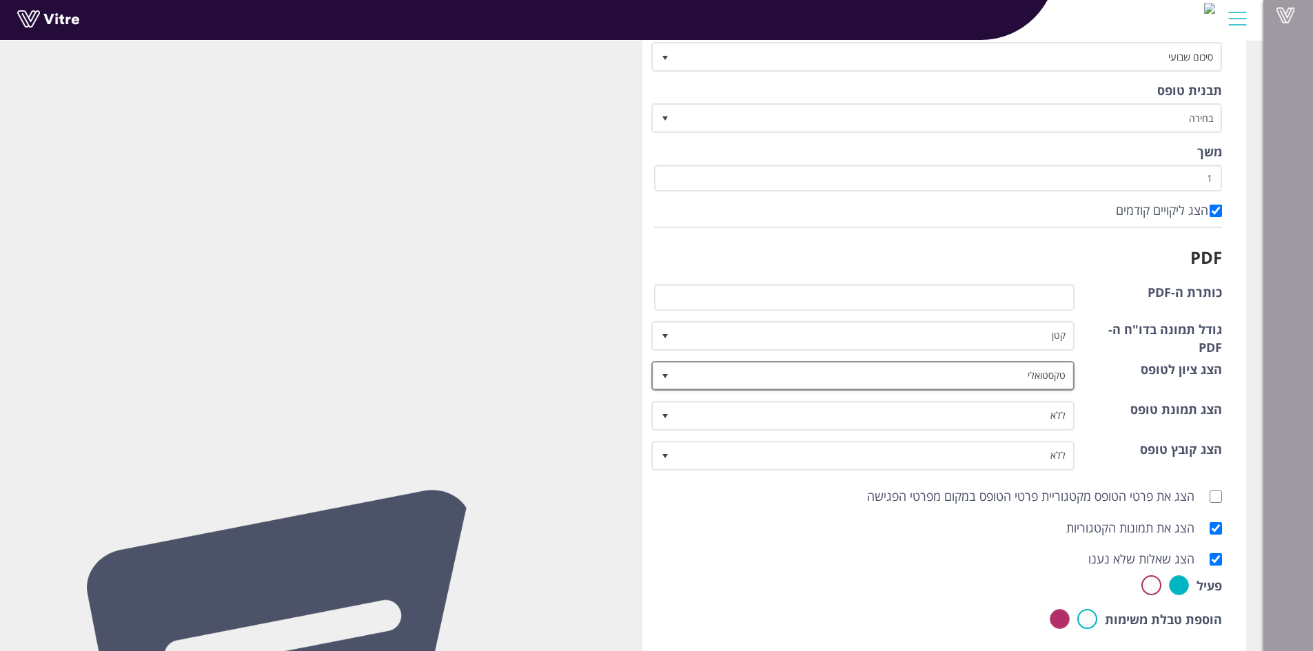
click at [1004, 376] on span "טקסטואלי" at bounding box center [876, 375] width 396 height 25
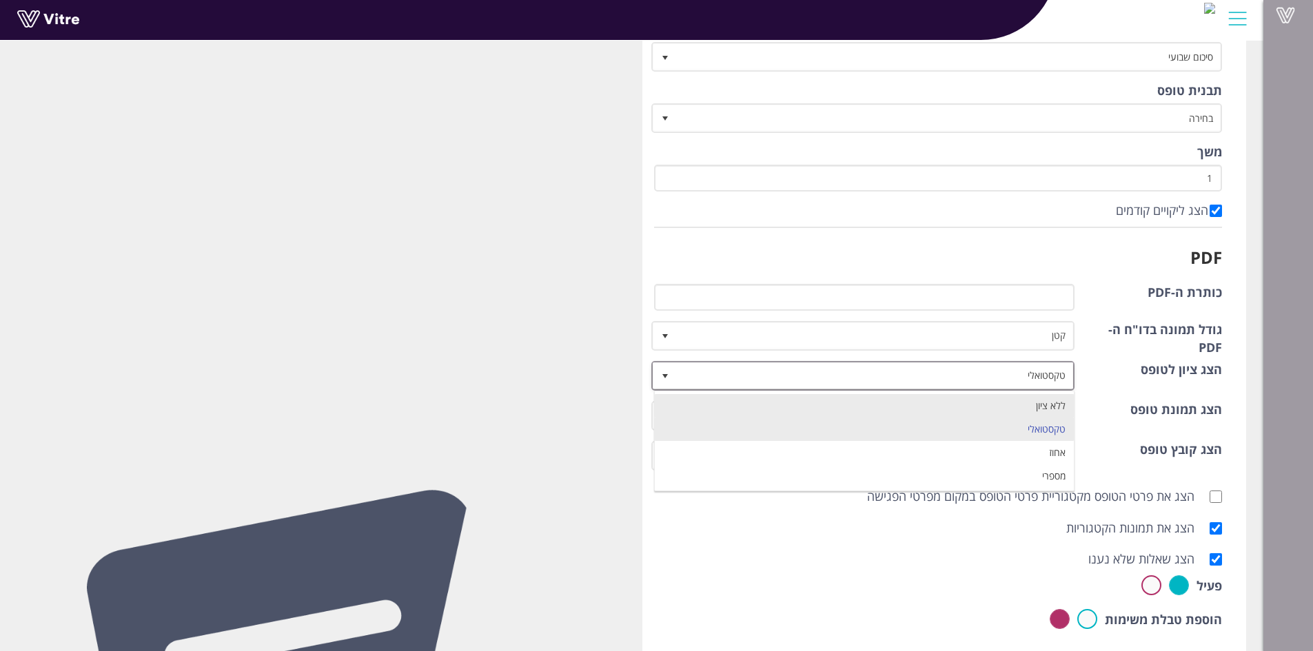
click at [1029, 406] on li "ללא ציון" at bounding box center [865, 405] width 420 height 23
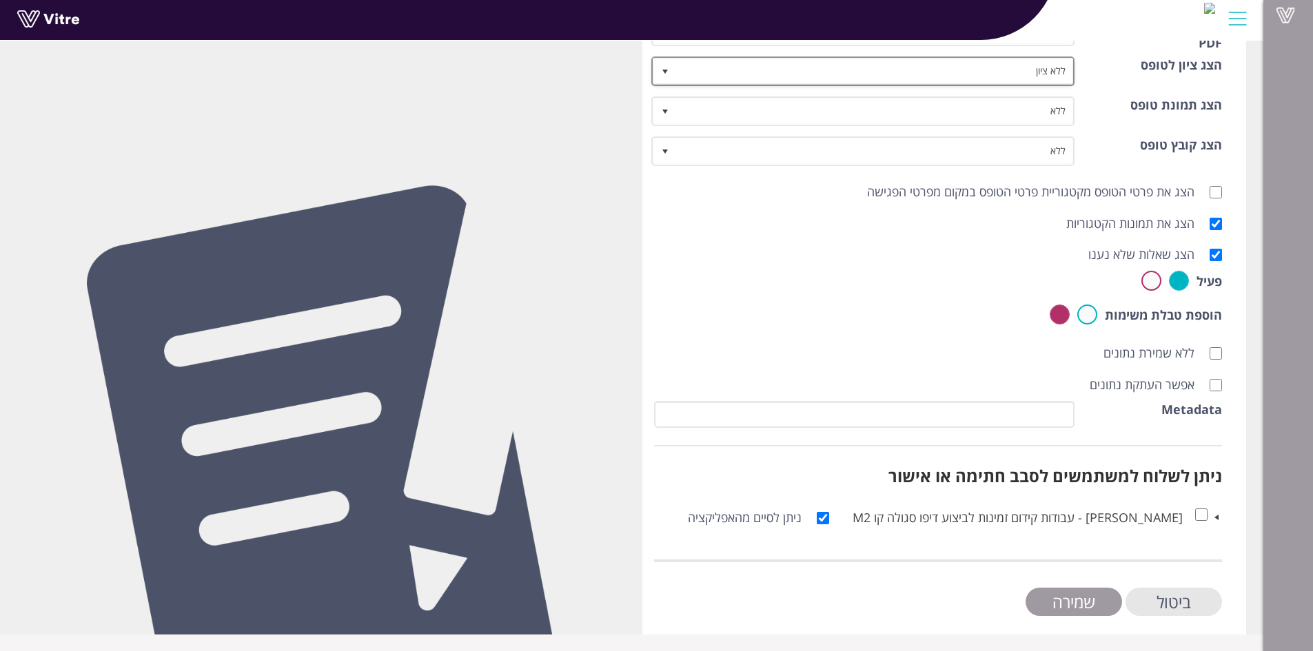
scroll to position [443, 0]
click at [1216, 382] on input "אפשר העתקת נתונים" at bounding box center [1216, 384] width 12 height 12
checkbox input "true"
click at [1076, 598] on input "שמירה" at bounding box center [1074, 601] width 97 height 28
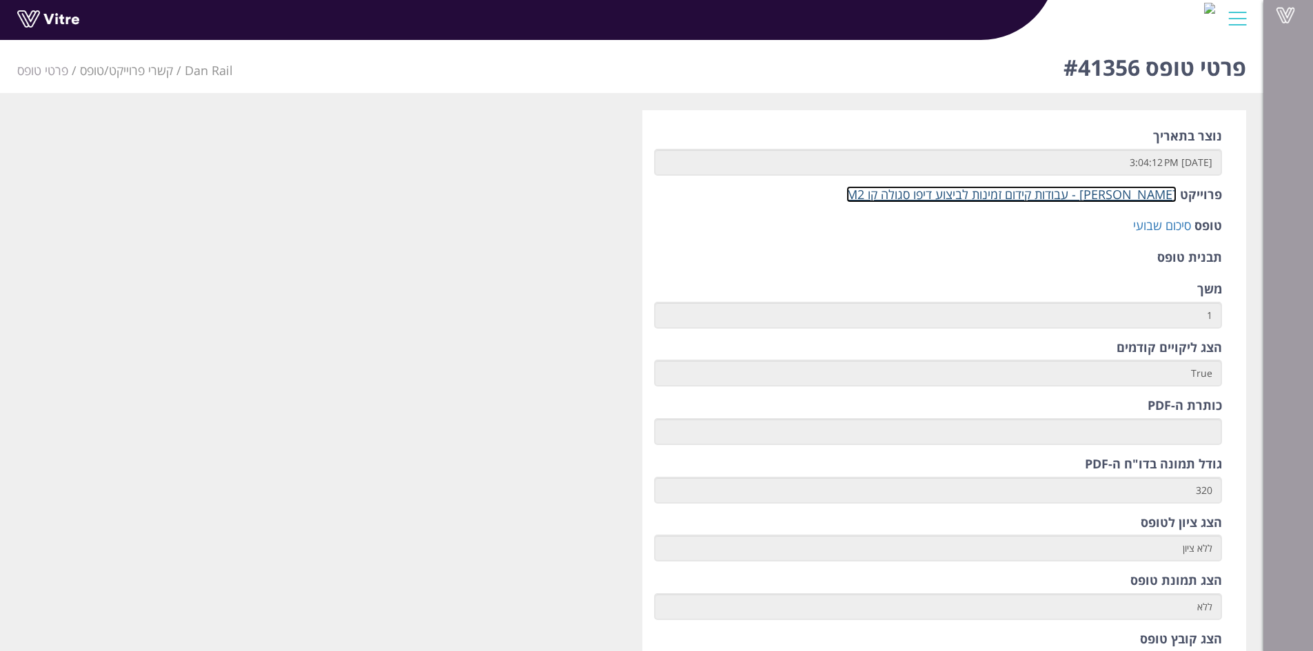
click at [1011, 197] on link "[PERSON_NAME] - עבודות קידום זמינות לביצוע דיפו סגולה קו M2" at bounding box center [1012, 194] width 330 height 17
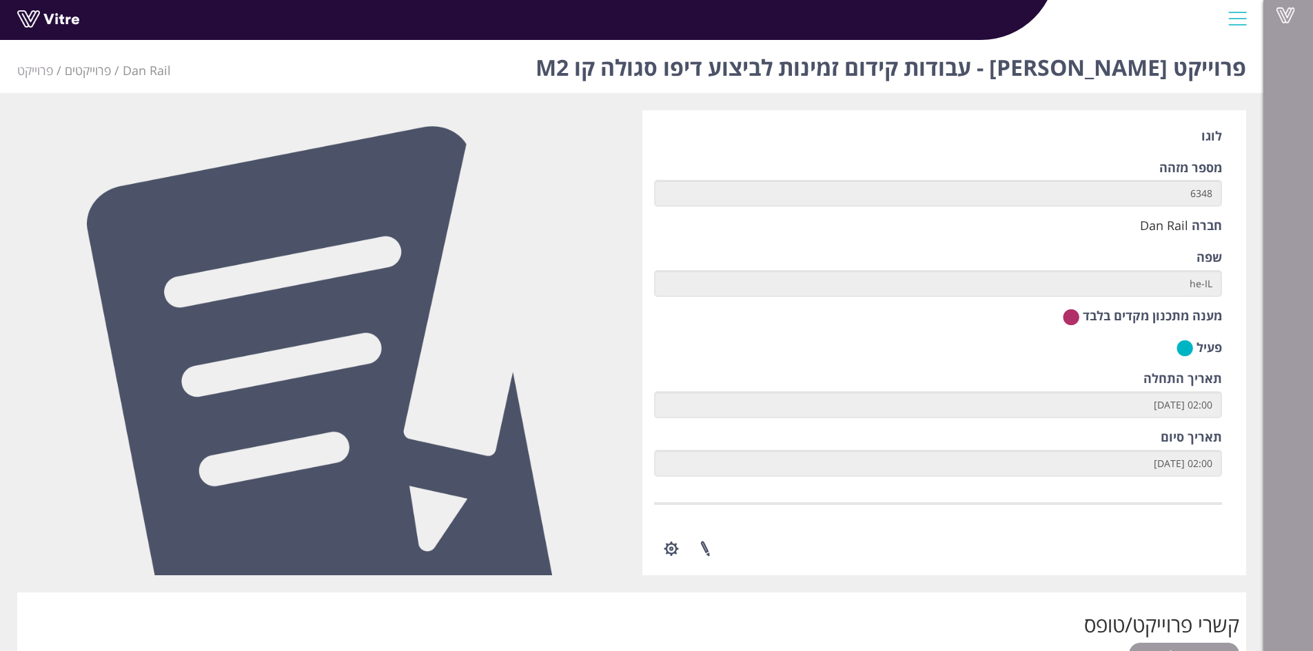
scroll to position [483, 0]
